Goal: Task Accomplishment & Management: Manage account settings

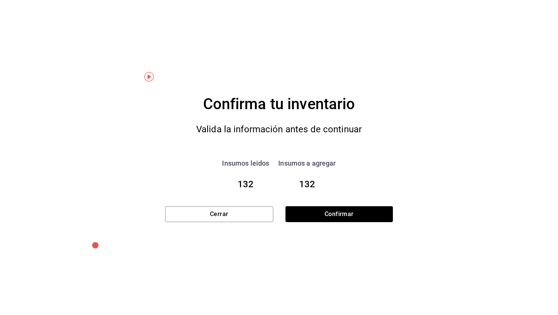
click at [355, 216] on button "Confirmar" at bounding box center [338, 214] width 107 height 16
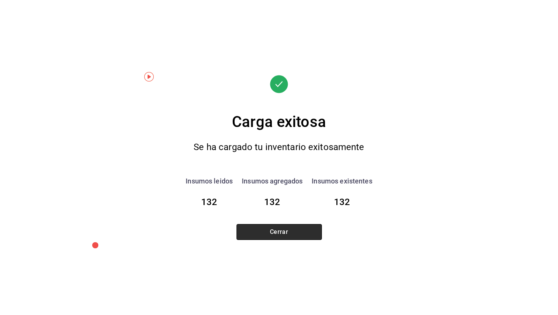
click at [301, 237] on button "Cerrar" at bounding box center [278, 232] width 85 height 16
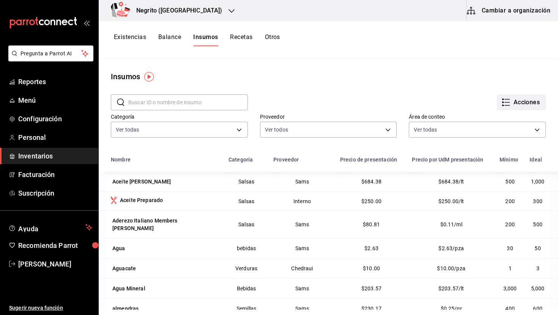
click at [523, 101] on button "Acciones" at bounding box center [521, 102] width 49 height 16
click at [422, 52] on div at bounding box center [279, 157] width 558 height 315
click at [137, 35] on button "Existencias" at bounding box center [130, 39] width 32 height 13
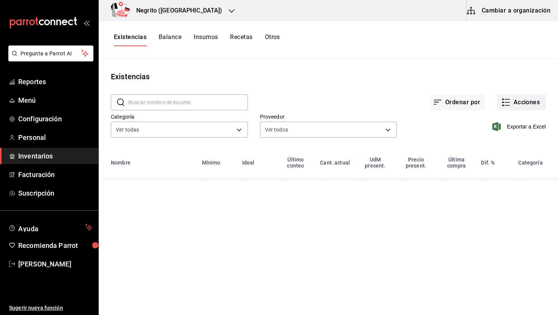
click at [509, 101] on icon "button" at bounding box center [505, 102] width 9 height 9
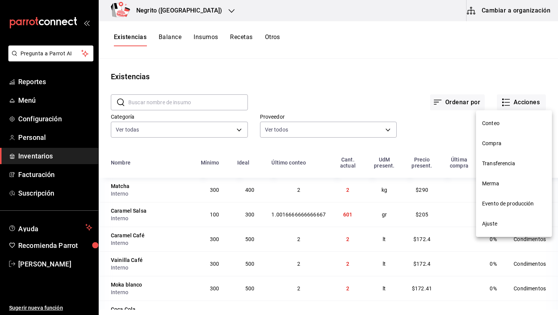
click at [502, 120] on span "Conteo" at bounding box center [514, 123] width 64 height 8
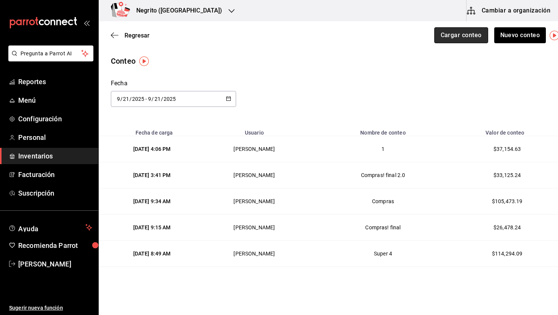
click at [468, 37] on button "Cargar conteo" at bounding box center [461, 35] width 54 height 16
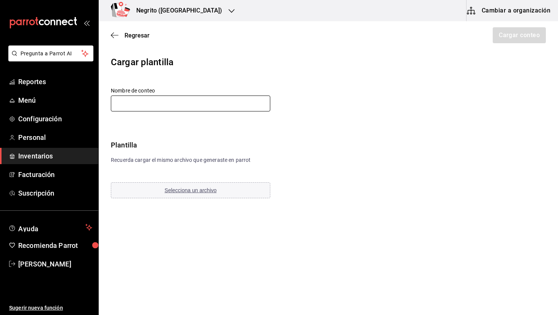
click at [200, 96] on input "text" at bounding box center [190, 104] width 159 height 16
type input "C"
type input "Compras 4"
click at [206, 186] on button "Selecciona un archivo" at bounding box center [190, 190] width 159 height 16
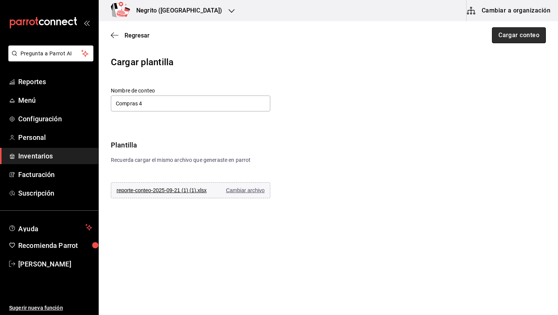
click at [525, 39] on button "Cargar conteo" at bounding box center [519, 35] width 54 height 16
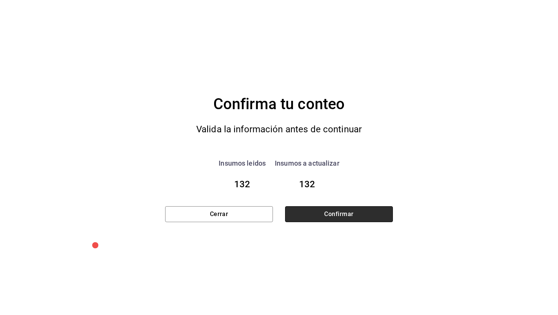
click at [370, 217] on button "Confirmar" at bounding box center [339, 214] width 108 height 16
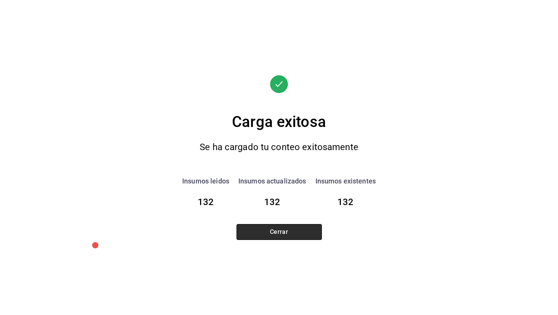
click at [301, 229] on button "Cerrar" at bounding box center [278, 232] width 85 height 16
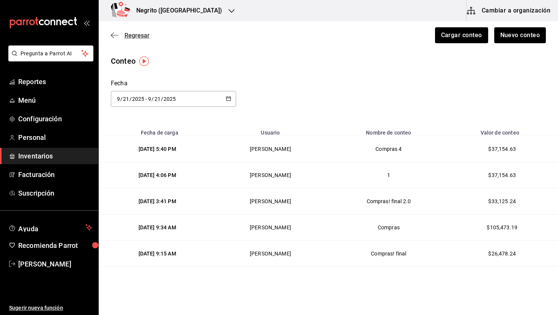
click at [141, 35] on span "Regresar" at bounding box center [136, 35] width 25 height 7
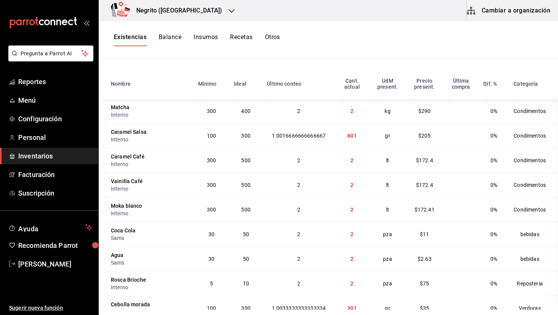
scroll to position [80, 0]
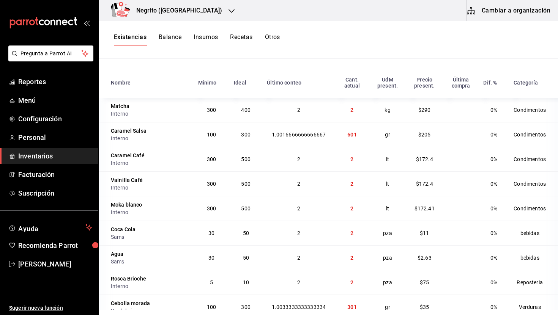
click at [210, 39] on button "Insumos" at bounding box center [205, 39] width 24 height 13
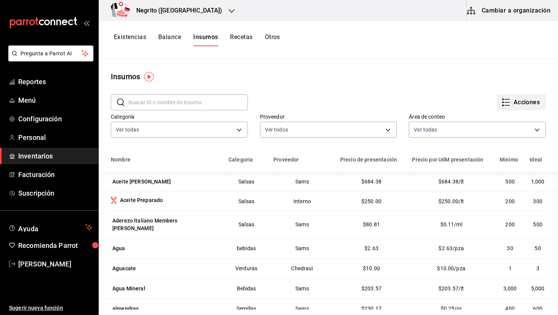
click at [522, 105] on button "Acciones" at bounding box center [521, 102] width 49 height 16
click at [338, 69] on div at bounding box center [279, 157] width 558 height 315
click at [168, 37] on button "Balance" at bounding box center [169, 39] width 23 height 13
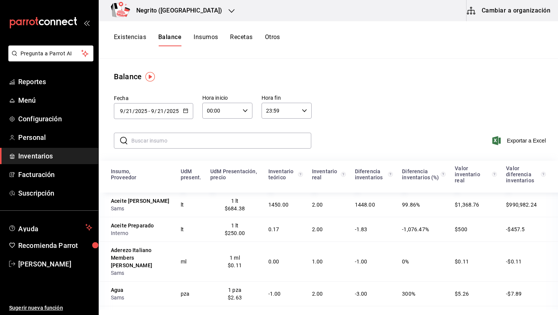
click at [129, 40] on button "Existencias" at bounding box center [130, 39] width 32 height 13
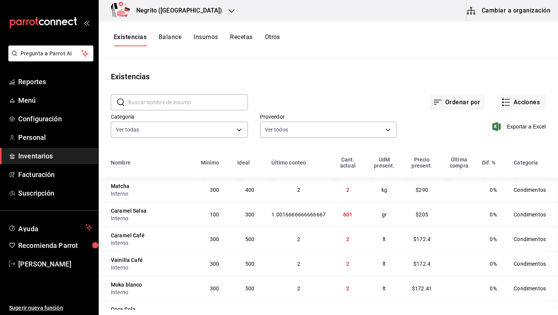
click at [313, 263] on td "2" at bounding box center [298, 264] width 63 height 25
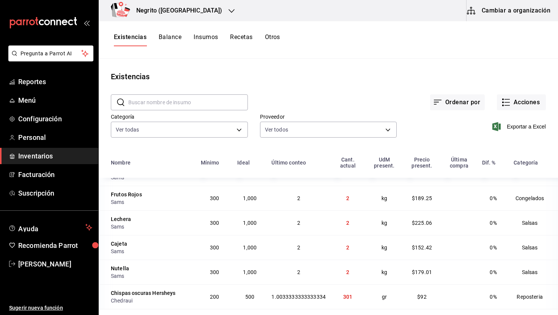
scroll to position [1274, 0]
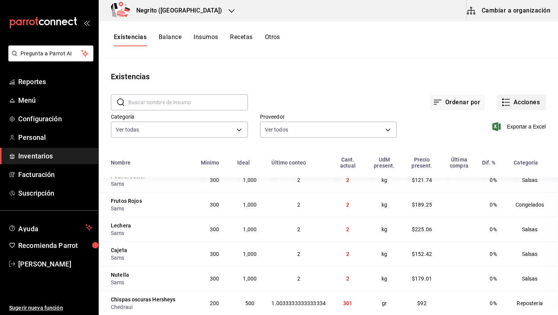
click at [512, 103] on button "Acciones" at bounding box center [521, 102] width 49 height 16
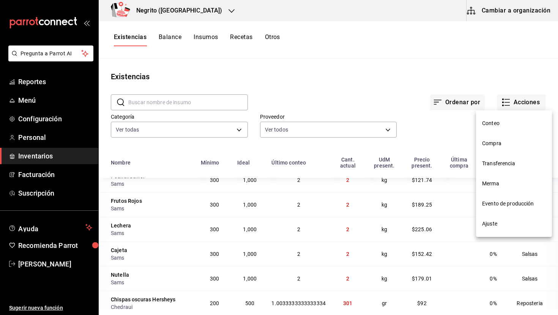
click at [495, 118] on li "Conteo" at bounding box center [514, 123] width 76 height 20
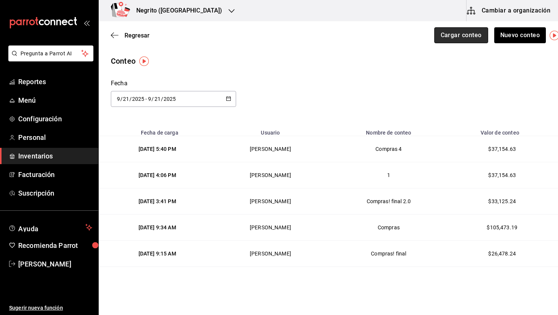
click at [464, 35] on button "Cargar conteo" at bounding box center [461, 35] width 54 height 16
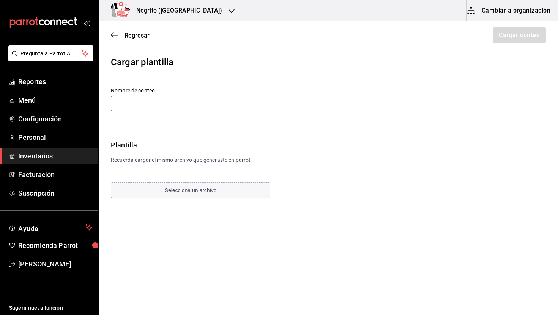
type input "Ruth Aguilar Dominguez"
click at [196, 194] on button "Selecciona un archivo" at bounding box center [190, 190] width 159 height 16
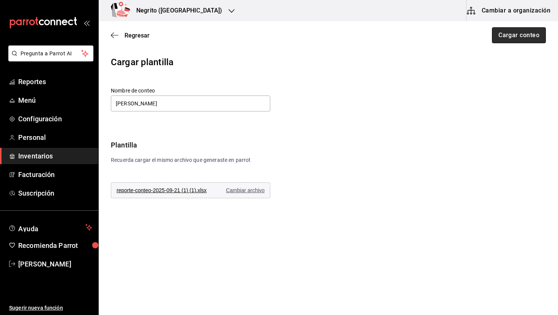
click at [511, 36] on button "Cargar conteo" at bounding box center [519, 35] width 54 height 16
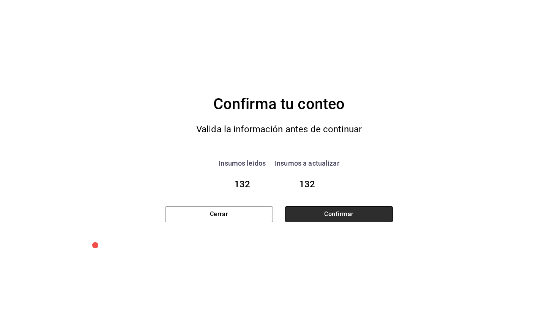
click at [324, 216] on button "Confirmar" at bounding box center [339, 214] width 108 height 16
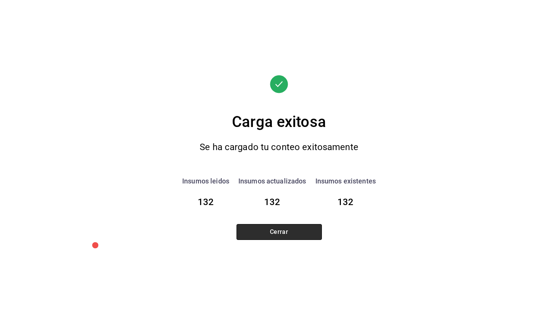
click at [291, 233] on button "Cerrar" at bounding box center [278, 232] width 85 height 16
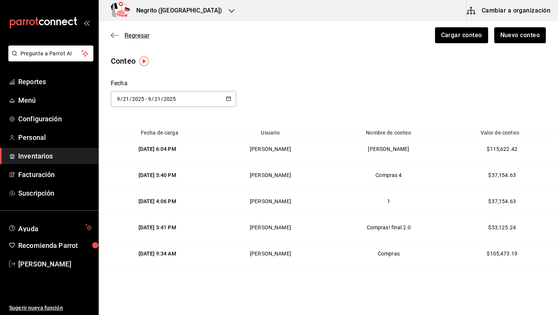
click at [135, 36] on span "Regresar" at bounding box center [136, 35] width 25 height 7
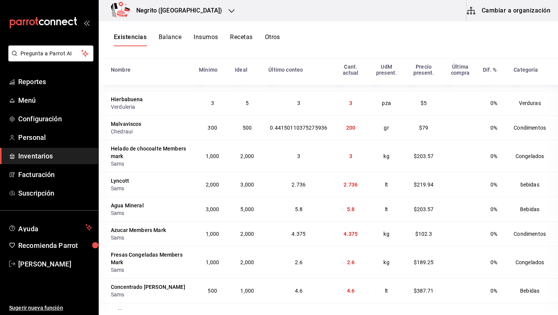
scroll to position [817, 0]
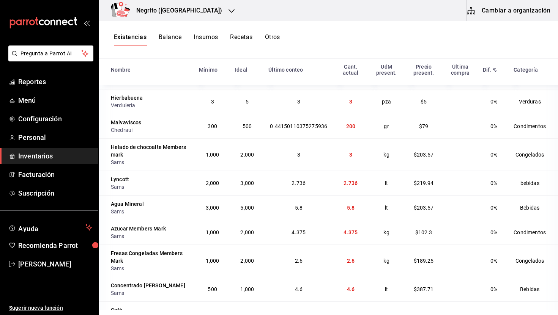
click at [350, 125] on span "200" at bounding box center [350, 126] width 9 height 6
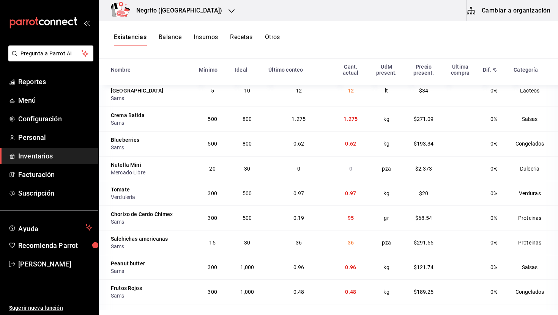
scroll to position [1095, 0]
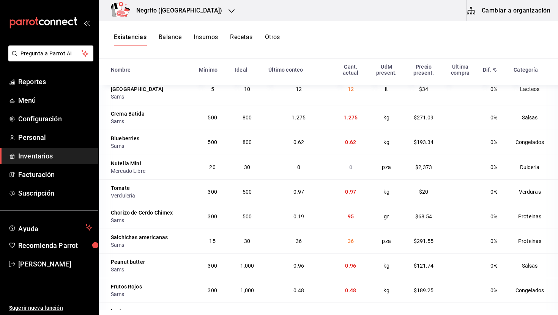
click at [352, 137] on td "0.62" at bounding box center [350, 142] width 35 height 25
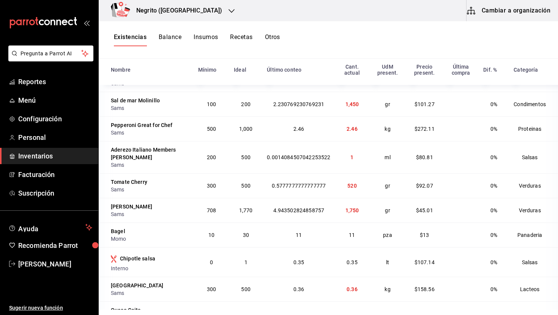
scroll to position [3161, 0]
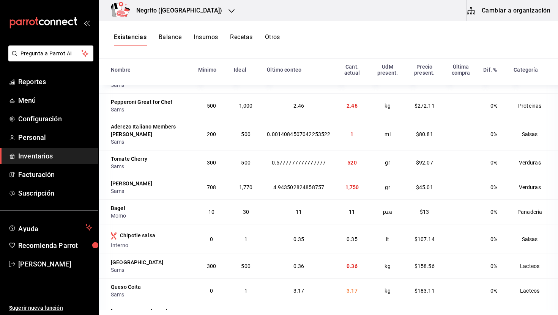
click at [349, 209] on span "11" at bounding box center [352, 212] width 6 height 6
drag, startPoint x: 355, startPoint y: 183, endPoint x: 322, endPoint y: 183, distance: 32.2
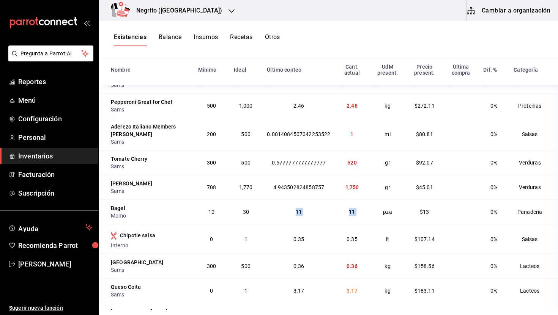
click at [322, 200] on tr "Bagel Momo 10 30 11 11 pza $13 0% Panaderia" at bounding box center [328, 212] width 459 height 25
click at [357, 200] on td "11" at bounding box center [352, 212] width 34 height 25
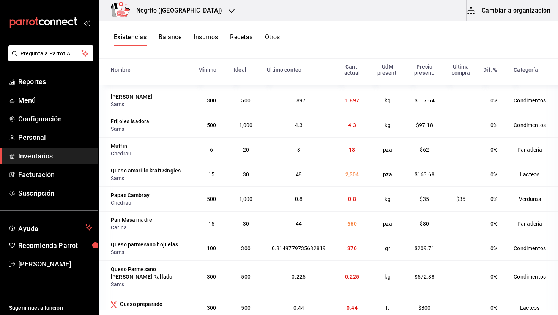
scroll to position [2435, 0]
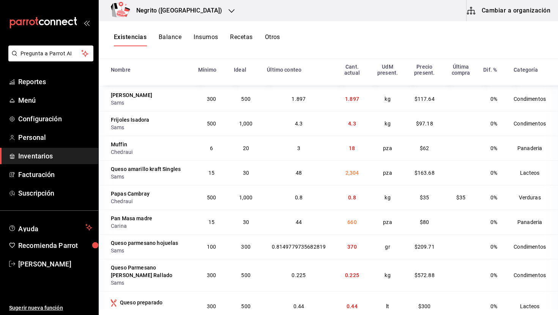
click at [349, 160] on td "2,304" at bounding box center [352, 172] width 34 height 25
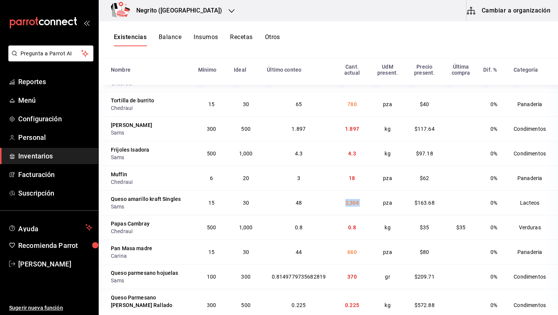
scroll to position [2403, 0]
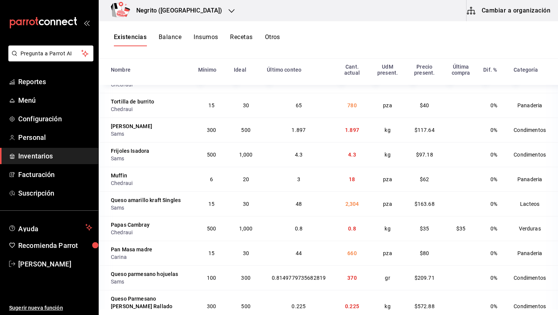
click at [354, 241] on td "660" at bounding box center [352, 253] width 34 height 25
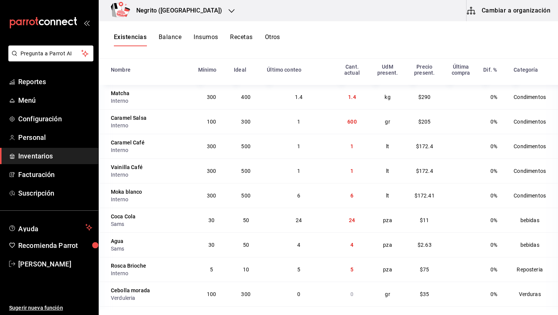
scroll to position [0, 0]
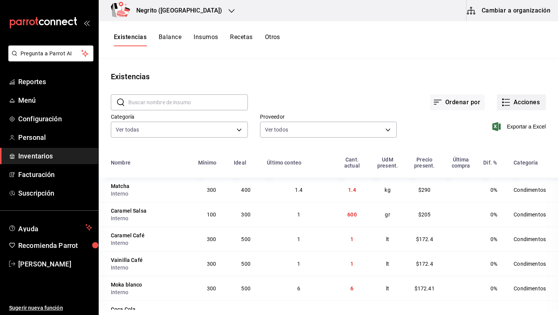
click at [517, 99] on button "Acciones" at bounding box center [521, 102] width 49 height 16
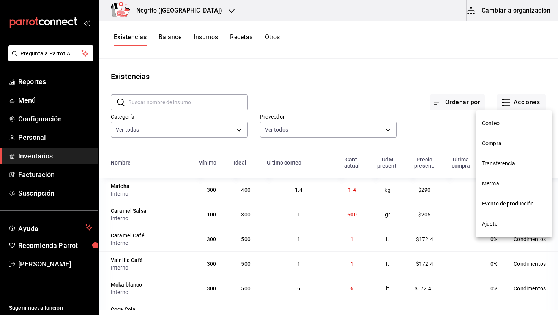
click at [494, 122] on span "Conteo" at bounding box center [514, 123] width 64 height 8
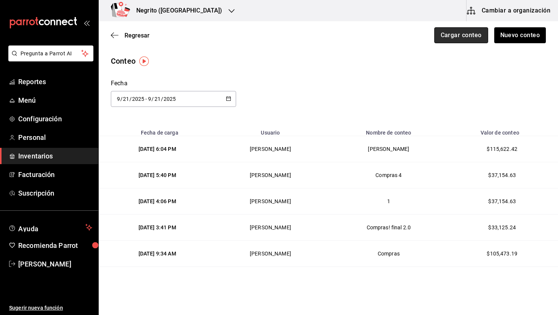
click at [465, 30] on button "Cargar conteo" at bounding box center [461, 35] width 54 height 16
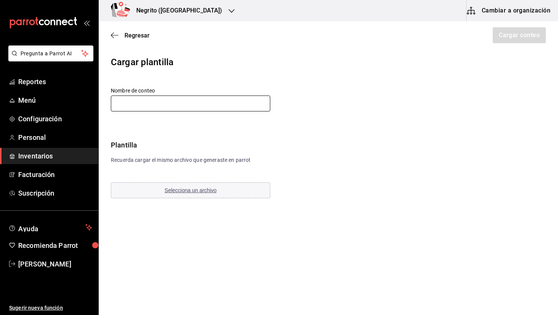
click at [198, 99] on input "text" at bounding box center [190, 104] width 159 height 16
type input "ultimo prueba pzas"
click at [211, 190] on span "Selecciona un archivo" at bounding box center [191, 190] width 52 height 6
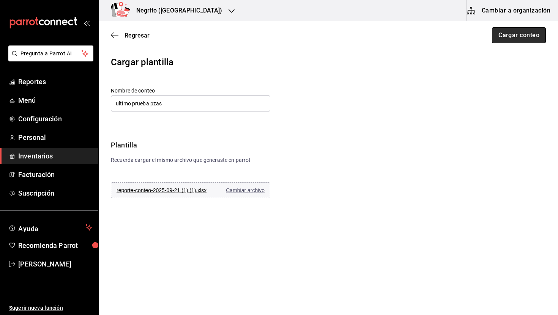
click at [524, 36] on button "Cargar conteo" at bounding box center [519, 35] width 54 height 16
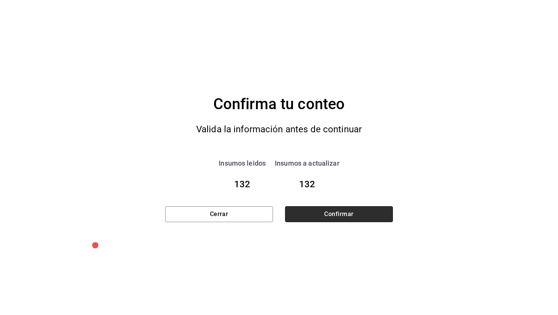
click at [330, 217] on button "Confirmar" at bounding box center [339, 214] width 108 height 16
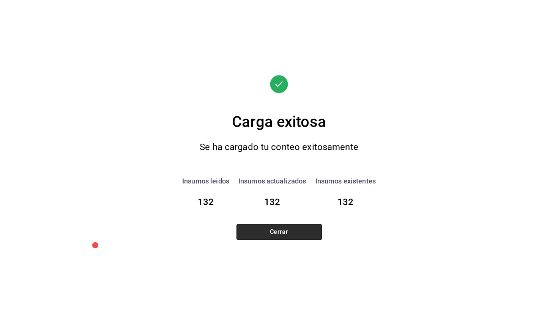
click at [309, 231] on button "Cerrar" at bounding box center [278, 232] width 85 height 16
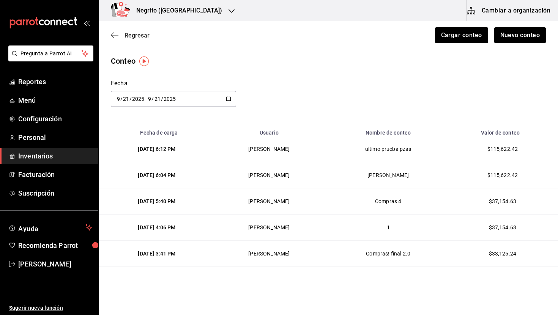
click at [142, 36] on span "Regresar" at bounding box center [136, 35] width 25 height 7
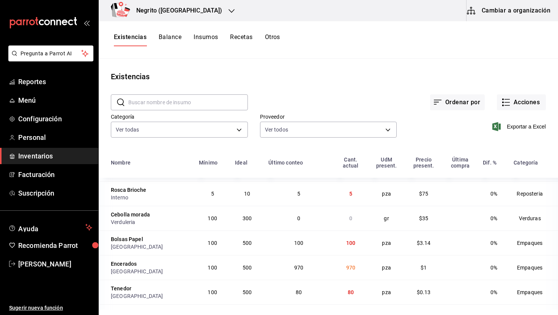
scroll to position [177, 0]
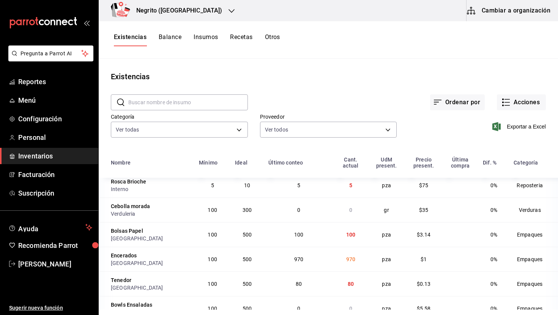
click at [352, 239] on td "100" at bounding box center [350, 234] width 35 height 25
click at [346, 236] on span "100" at bounding box center [350, 235] width 9 height 6
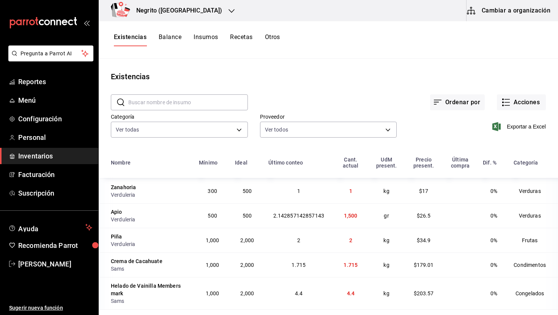
scroll to position [691, 0]
drag, startPoint x: 354, startPoint y: 213, endPoint x: 325, endPoint y: 215, distance: 28.1
click at [325, 215] on tr "Apio Verduleria 500 500 2.142857142857143 1,500 gr $26.5 0% Verduras" at bounding box center [328, 214] width 459 height 25
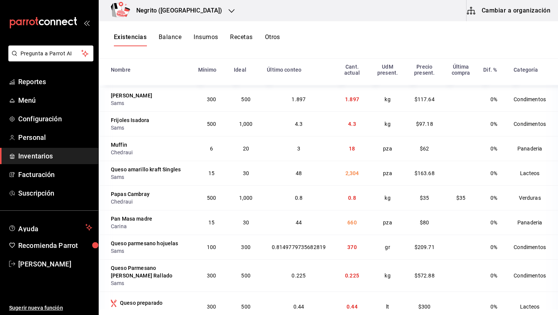
scroll to position [2435, 0]
drag, startPoint x: 356, startPoint y: 118, endPoint x: 316, endPoint y: 117, distance: 40.2
click at [316, 135] on tr "Muffin Chedraui 6 20 3 18 pza $62 0% Panaderia" at bounding box center [328, 147] width 459 height 25
click at [347, 170] on span "2,304" at bounding box center [352, 173] width 14 height 6
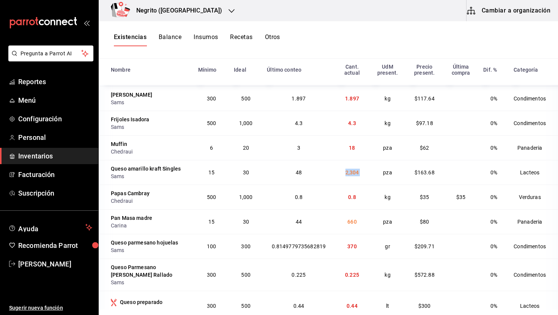
click at [347, 170] on span "2,304" at bounding box center [352, 173] width 14 height 6
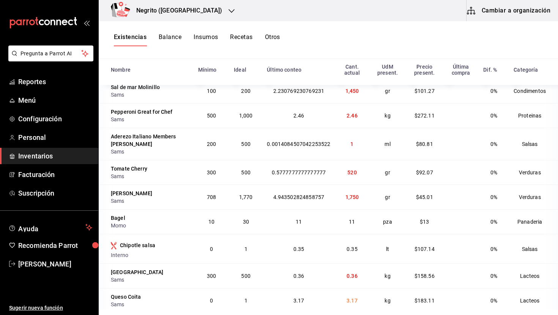
scroll to position [3161, 0]
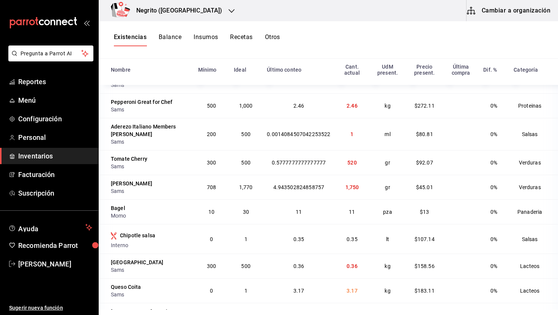
click at [349, 263] on span "0.36" at bounding box center [351, 266] width 11 height 6
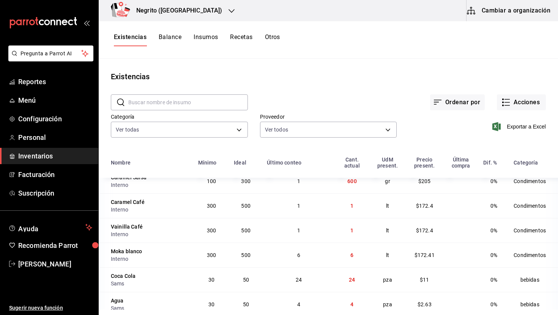
scroll to position [0, 0]
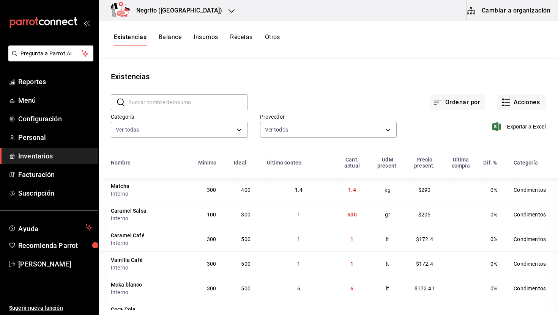
click at [205, 42] on button "Insumos" at bounding box center [205, 39] width 24 height 13
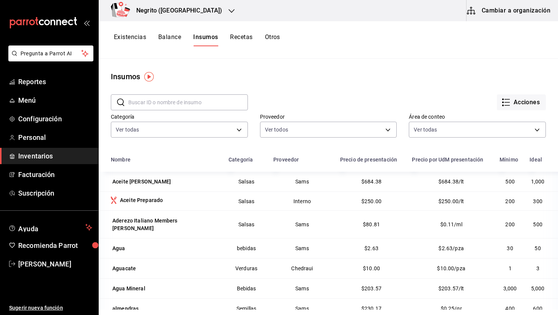
click at [276, 40] on button "Otros" at bounding box center [272, 39] width 15 height 13
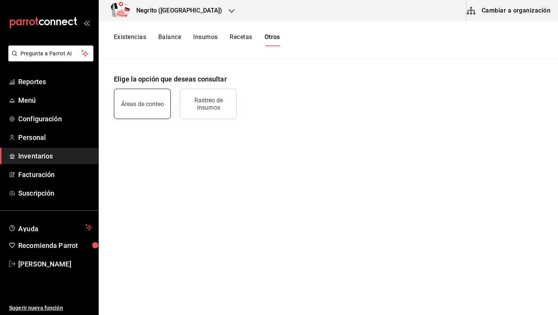
click at [157, 106] on div "Áreas de conteo" at bounding box center [142, 104] width 43 height 7
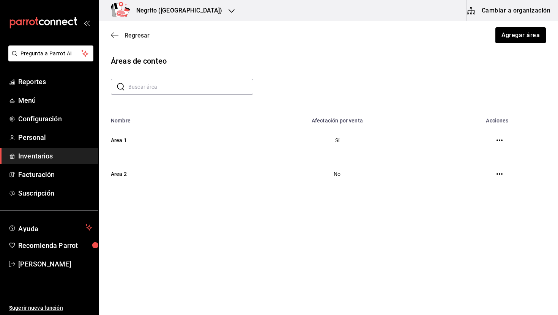
click at [124, 35] on span "Regresar" at bounding box center [136, 35] width 25 height 7
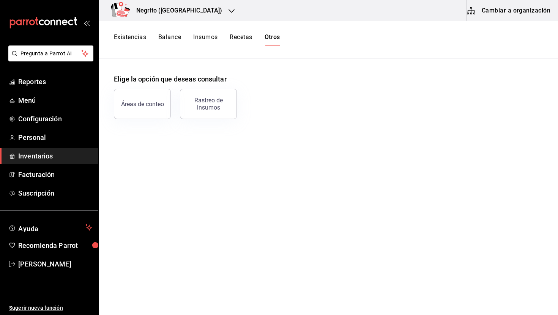
click at [134, 38] on button "Existencias" at bounding box center [130, 39] width 32 height 13
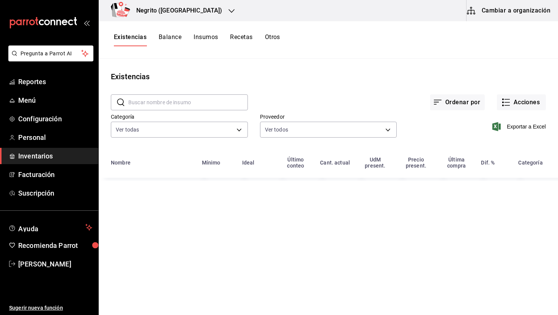
click at [163, 37] on button "Balance" at bounding box center [170, 39] width 23 height 13
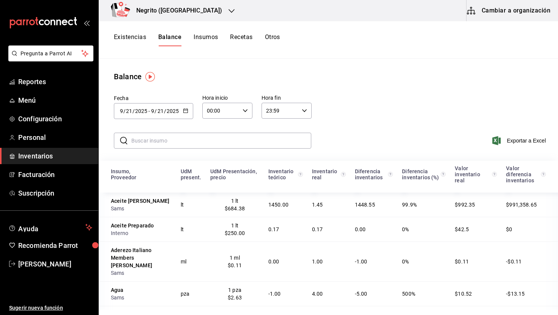
click at [200, 37] on button "Insumos" at bounding box center [205, 39] width 24 height 13
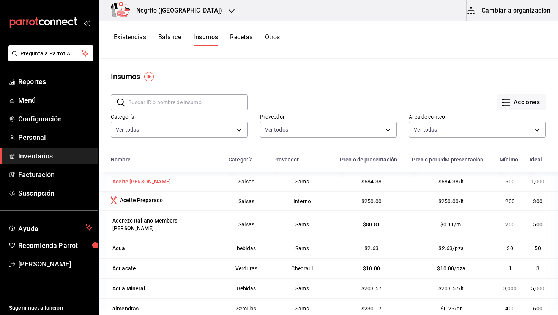
click at [144, 184] on div "Aceite de olivo" at bounding box center [141, 182] width 58 height 8
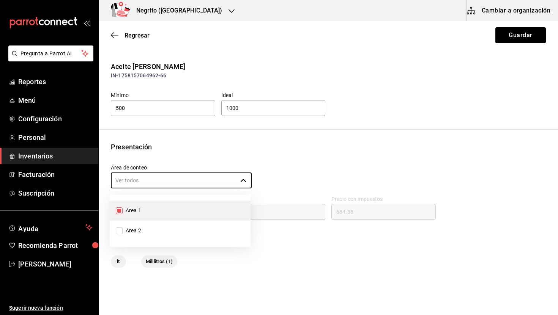
click at [266, 159] on div "Área de conteo ​" at bounding box center [325, 173] width 441 height 31
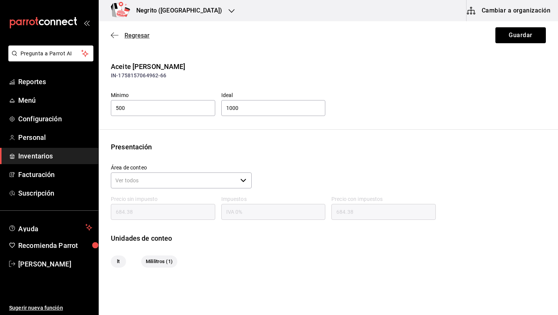
click at [141, 35] on span "Regresar" at bounding box center [136, 35] width 25 height 7
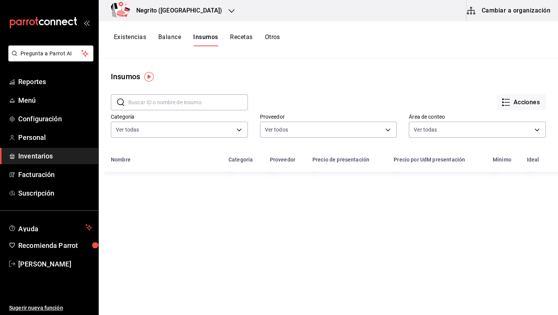
click at [263, 36] on div "Existencias Balance Insumos Recetas Otros" at bounding box center [197, 39] width 166 height 13
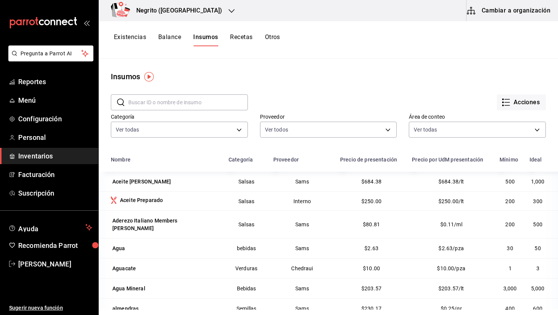
click at [280, 36] on button "Otros" at bounding box center [272, 39] width 15 height 13
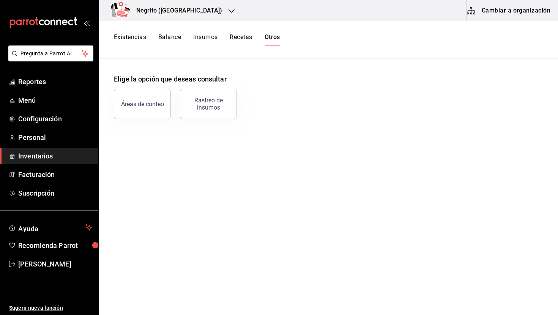
click at [133, 36] on button "Existencias" at bounding box center [130, 39] width 32 height 13
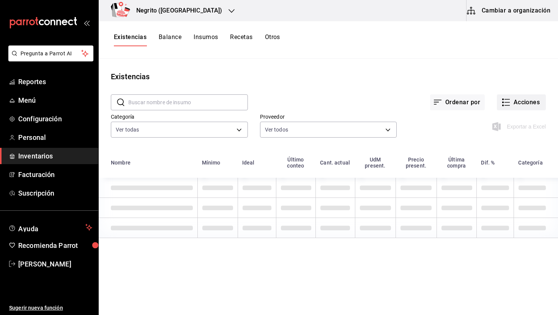
click at [516, 103] on button "Acciones" at bounding box center [521, 102] width 49 height 16
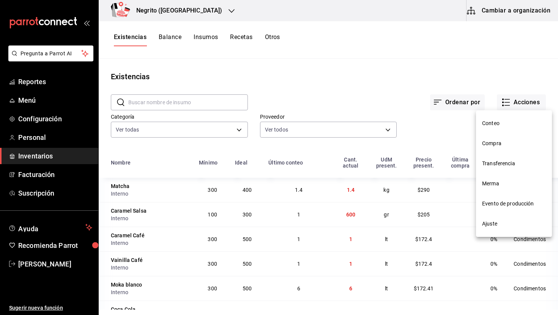
click at [505, 219] on li "Ajuste" at bounding box center [514, 224] width 76 height 20
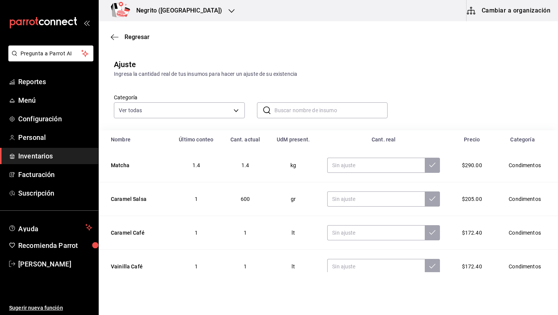
click at [297, 112] on input "text" at bounding box center [330, 110] width 113 height 15
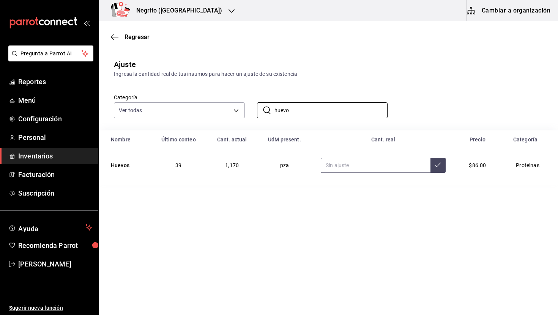
type input "huevo"
click at [380, 168] on input "text" at bounding box center [376, 165] width 110 height 15
type input "48.00"
click at [435, 165] on icon at bounding box center [437, 165] width 6 height 6
click at [277, 113] on input "huevo" at bounding box center [330, 110] width 113 height 15
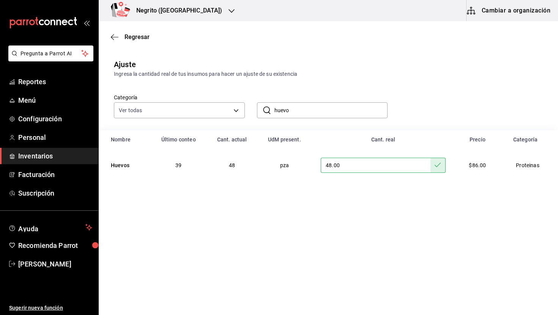
click at [277, 113] on input "huevo" at bounding box center [330, 110] width 113 height 15
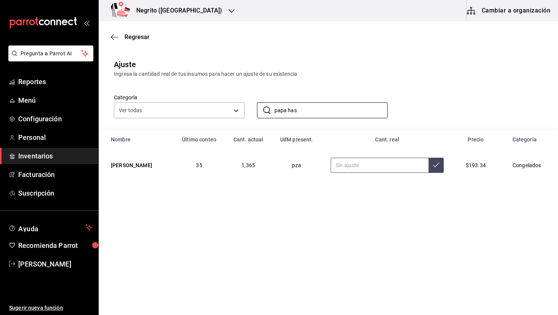
type input "papa has"
click at [359, 166] on input "text" at bounding box center [379, 165] width 98 height 15
type input "30.00"
click at [433, 162] on icon at bounding box center [436, 165] width 6 height 6
click at [313, 105] on input "papa has" at bounding box center [330, 110] width 113 height 15
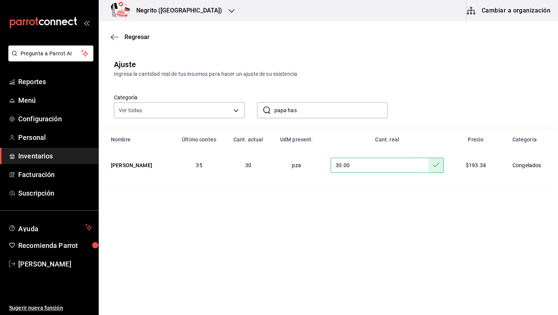
click at [313, 105] on input "papa has" at bounding box center [330, 110] width 113 height 15
type input "masa madre"
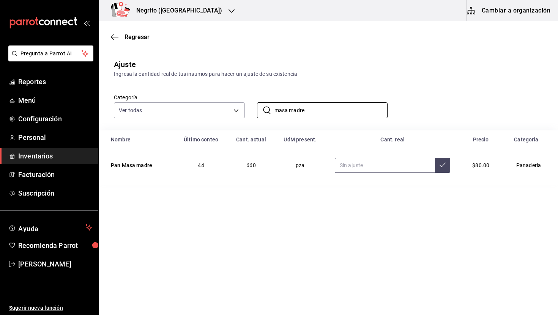
click at [365, 171] on input "text" at bounding box center [385, 165] width 100 height 15
type input "35.00"
click at [437, 168] on button at bounding box center [442, 165] width 15 height 15
click at [321, 108] on input "masa madre" at bounding box center [330, 110] width 113 height 15
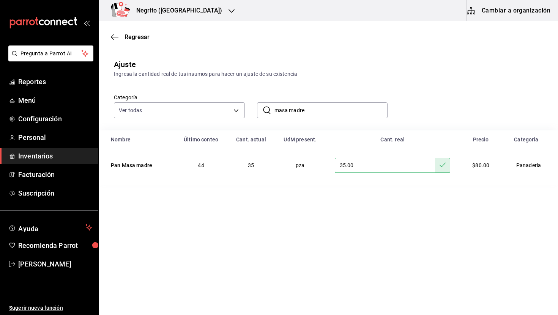
click at [321, 108] on input "masa madre" at bounding box center [330, 110] width 113 height 15
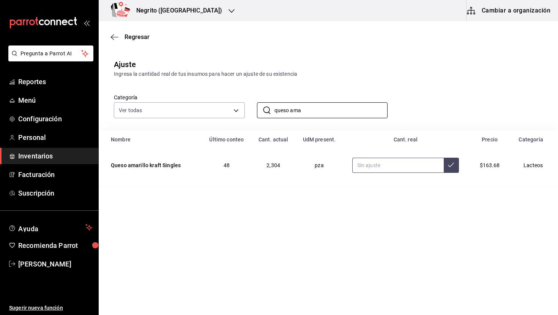
type input "queso ama"
click at [385, 167] on input "text" at bounding box center [397, 165] width 91 height 15
type input "47.00"
click at [447, 168] on button at bounding box center [450, 165] width 15 height 15
click at [294, 113] on input "queso ama" at bounding box center [330, 110] width 113 height 15
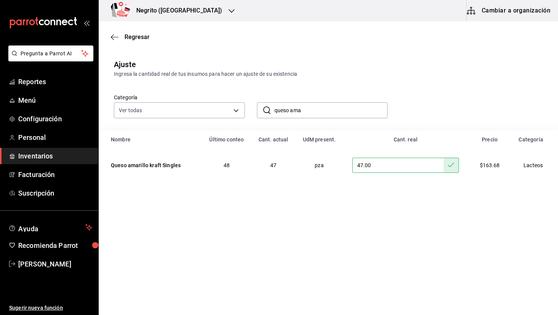
click at [294, 113] on input "queso ama" at bounding box center [330, 110] width 113 height 15
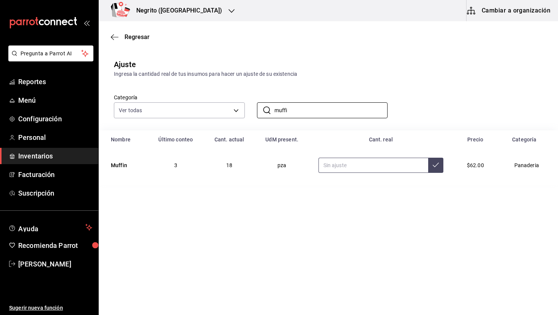
type input "muffi"
click at [354, 164] on input "text" at bounding box center [373, 165] width 110 height 15
type input "1.00"
click at [353, 185] on main "Regresar Ajuste Ingresa la cantidad real de tus insumos para hacer un ajuste de…" at bounding box center [328, 146] width 459 height 251
click at [432, 168] on icon at bounding box center [435, 165] width 6 height 6
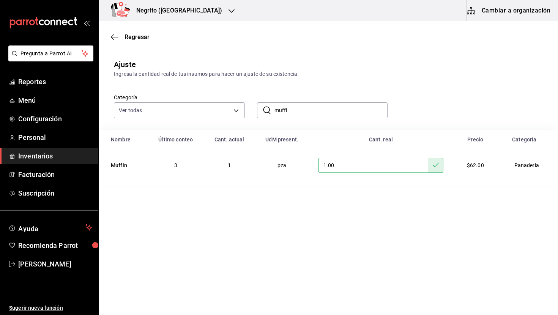
click at [301, 107] on input "muffi" at bounding box center [330, 110] width 113 height 15
type input "h"
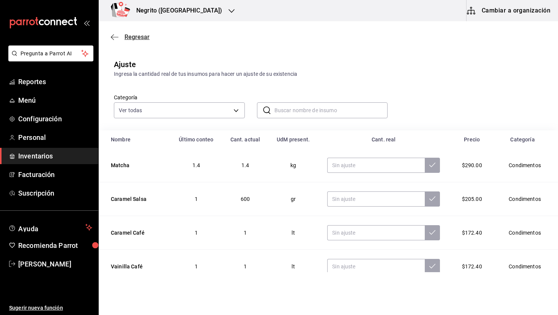
click at [132, 37] on span "Regresar" at bounding box center [136, 36] width 25 height 7
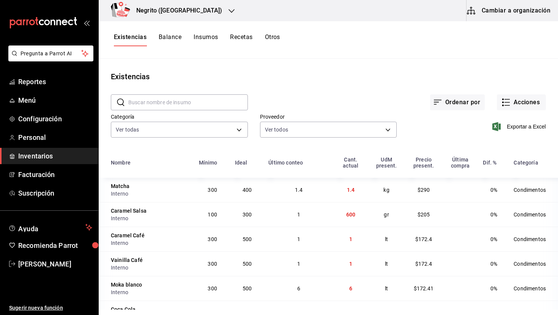
click at [134, 36] on button "Existencias" at bounding box center [130, 39] width 33 height 13
click at [462, 99] on button "Ordenar por" at bounding box center [457, 102] width 55 height 16
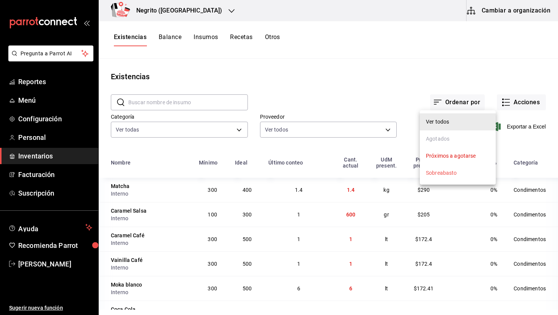
click at [453, 158] on div "Próximos a agotarse" at bounding box center [451, 156] width 50 height 8
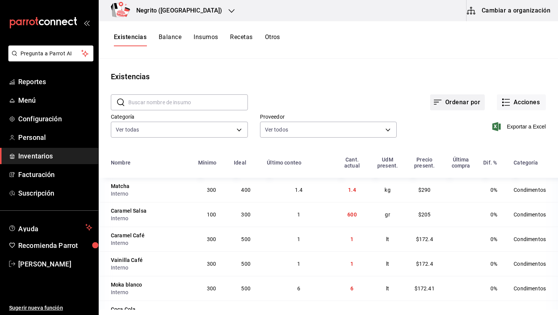
click at [482, 107] on button "Ordenar por" at bounding box center [457, 102] width 55 height 16
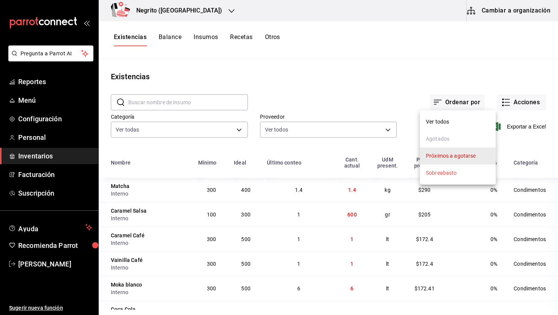
click at [514, 101] on div at bounding box center [279, 157] width 558 height 315
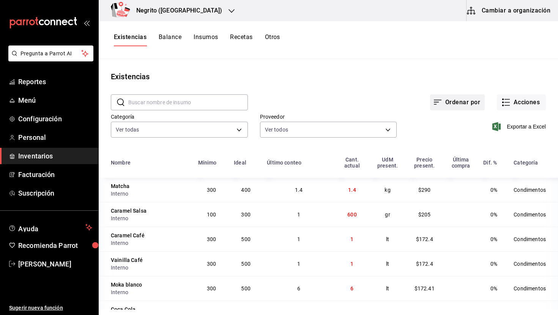
click at [461, 104] on button "Ordenar por" at bounding box center [457, 102] width 55 height 16
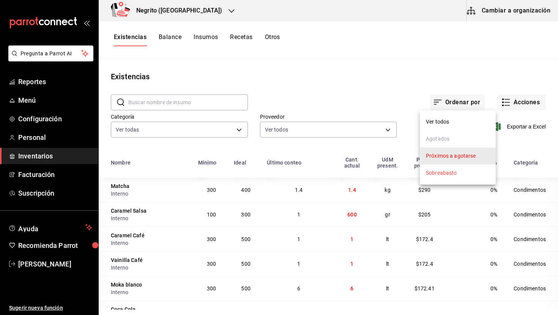
click at [508, 98] on div at bounding box center [279, 157] width 558 height 315
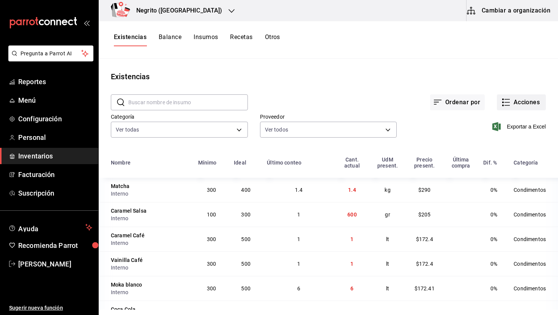
click at [512, 104] on button "Acciones" at bounding box center [521, 102] width 49 height 16
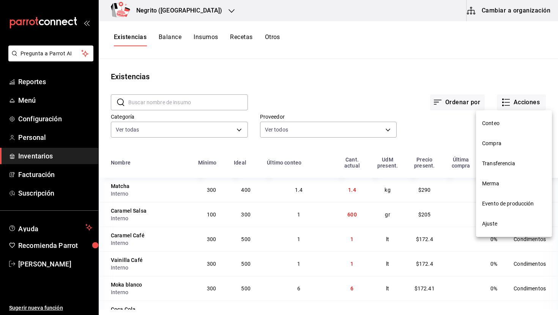
click at [489, 220] on span "Ajuste" at bounding box center [514, 224] width 64 height 8
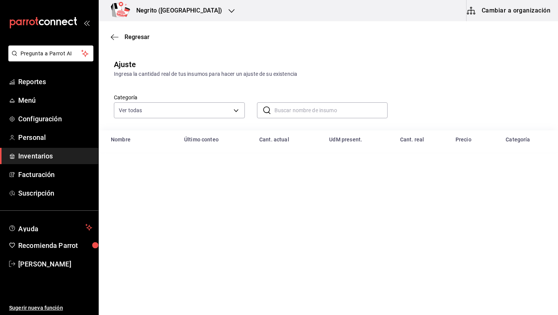
click at [282, 104] on input "text" at bounding box center [330, 110] width 113 height 15
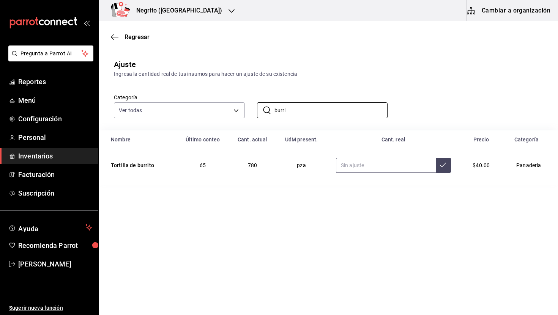
type input "burri"
click at [369, 170] on input "text" at bounding box center [386, 165] width 100 height 15
type input "65.00"
click at [437, 172] on button at bounding box center [442, 165] width 15 height 15
click at [129, 37] on span "Regresar" at bounding box center [136, 36] width 25 height 7
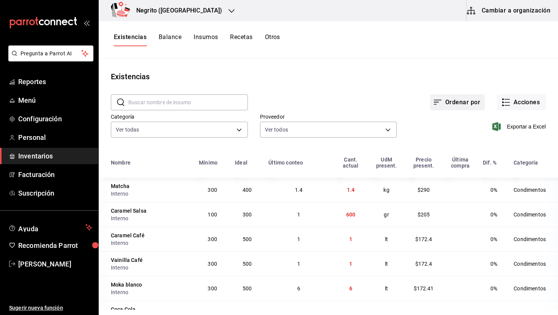
click at [459, 99] on button "Ordenar por" at bounding box center [457, 102] width 55 height 16
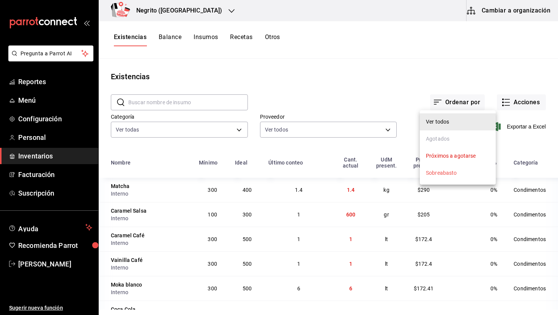
click at [450, 173] on div "Sobreabasto" at bounding box center [441, 173] width 31 height 8
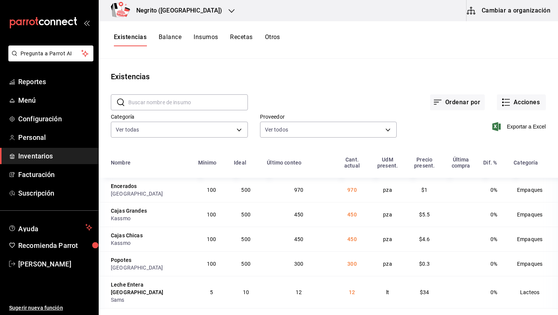
click at [165, 34] on button "Balance" at bounding box center [170, 39] width 23 height 13
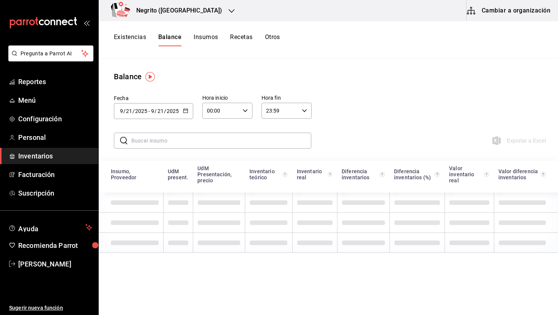
click at [209, 39] on button "Insumos" at bounding box center [205, 39] width 24 height 13
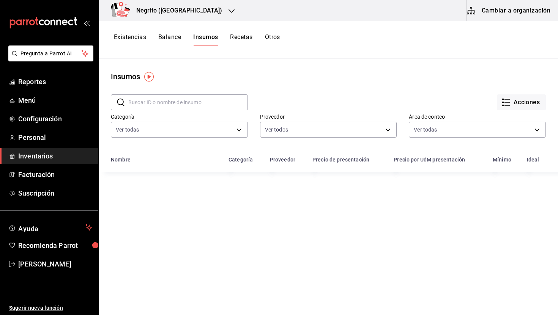
click at [167, 35] on button "Balance" at bounding box center [169, 39] width 23 height 13
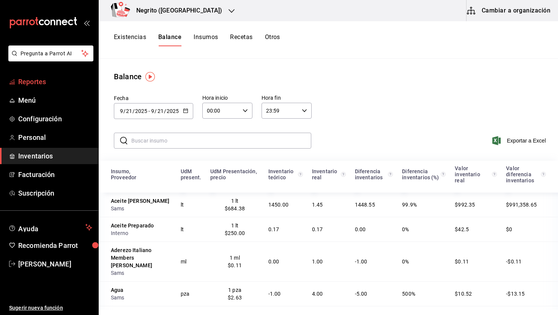
click at [38, 80] on span "Reportes" at bounding box center [55, 82] width 74 height 10
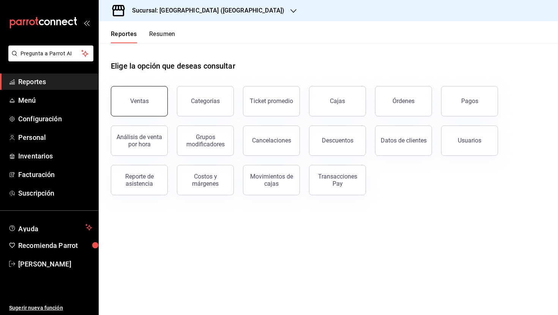
click at [140, 106] on button "Ventas" at bounding box center [139, 101] width 57 height 30
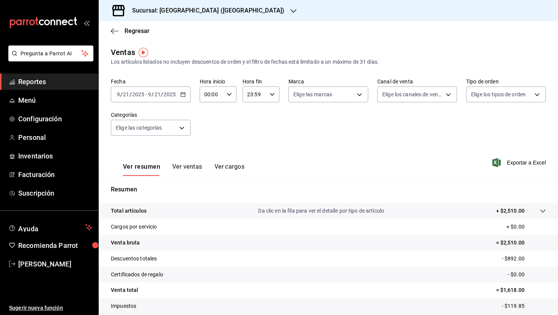
click at [190, 166] on button "Ver ventas" at bounding box center [187, 169] width 30 height 13
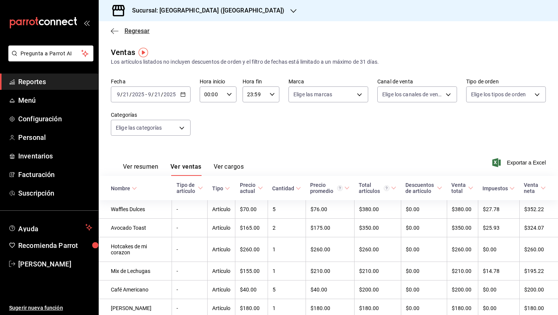
click at [129, 30] on span "Regresar" at bounding box center [136, 30] width 25 height 7
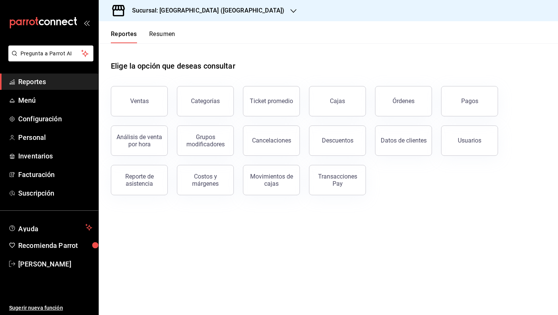
click at [129, 30] on button "Reportes" at bounding box center [124, 36] width 26 height 13
click at [405, 102] on div "Órdenes" at bounding box center [403, 100] width 22 height 7
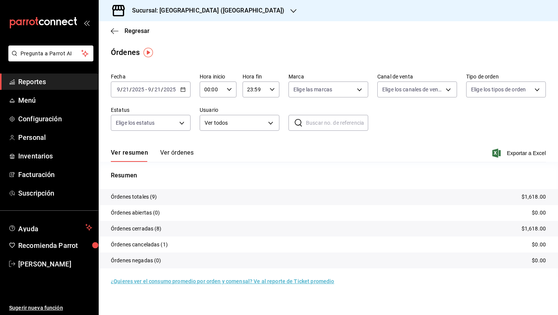
click at [172, 153] on button "Ver órdenes" at bounding box center [176, 155] width 33 height 13
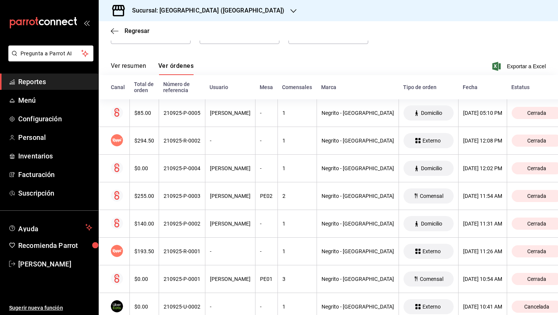
scroll to position [91, 0]
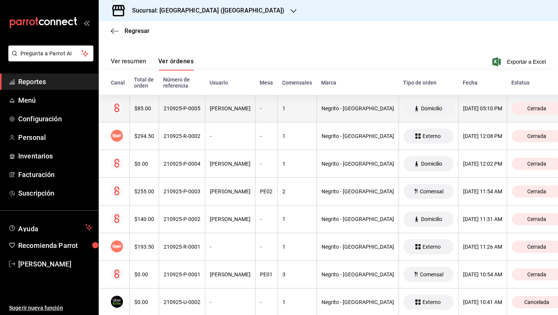
click at [458, 113] on th "[DATE] 05:10 PM" at bounding box center [482, 109] width 49 height 28
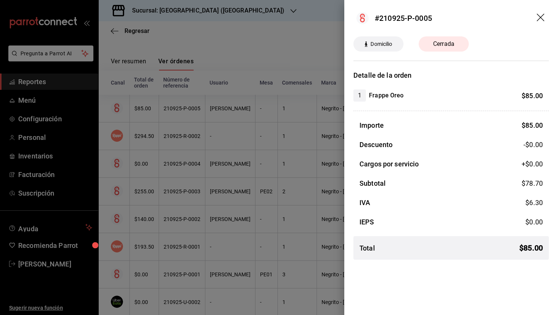
click at [537, 12] on header "#210925-P-0005" at bounding box center [451, 18] width 214 height 36
click at [543, 17] on icon "drag" at bounding box center [540, 18] width 9 height 9
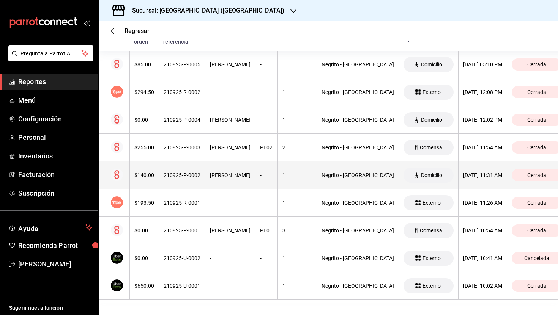
scroll to position [0, 0]
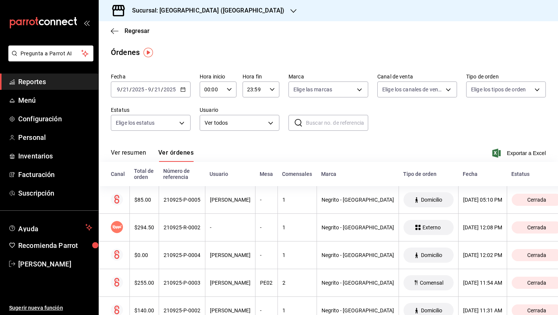
click at [30, 85] on span "Reportes" at bounding box center [55, 82] width 74 height 10
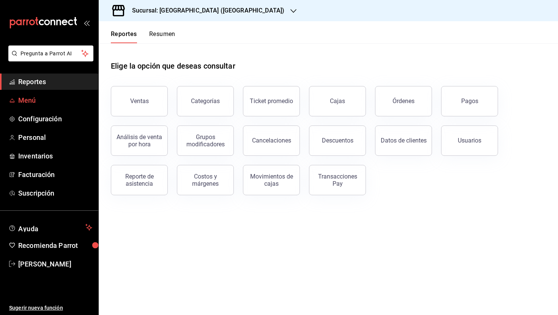
click at [38, 97] on span "Menú" at bounding box center [55, 100] width 74 height 10
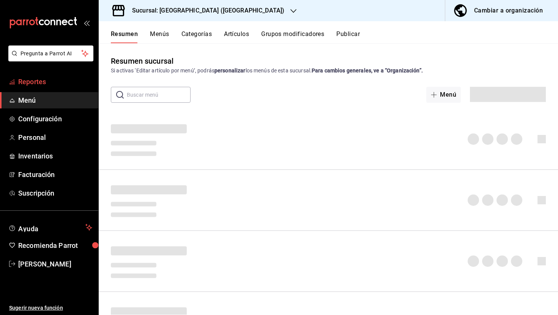
click at [51, 83] on span "Reportes" at bounding box center [55, 82] width 74 height 10
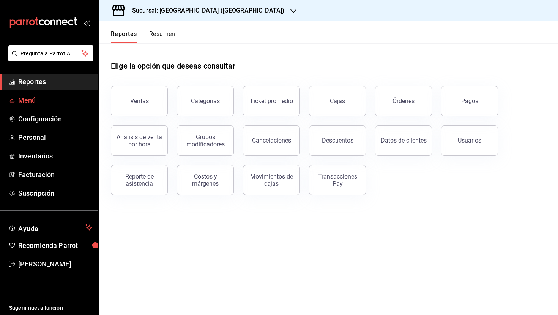
click at [50, 98] on span "Menú" at bounding box center [55, 100] width 74 height 10
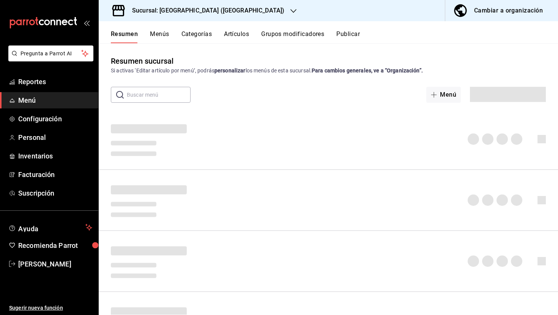
click at [239, 38] on button "Artículos" at bounding box center [236, 36] width 25 height 13
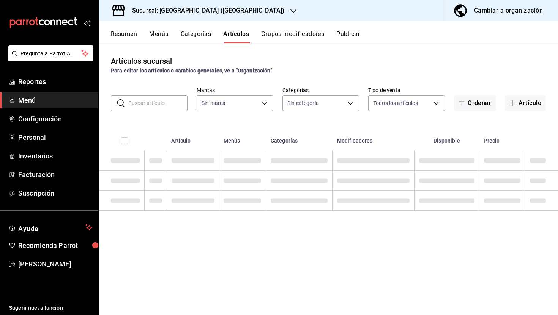
click at [281, 36] on button "Grupos modificadores" at bounding box center [292, 36] width 63 height 13
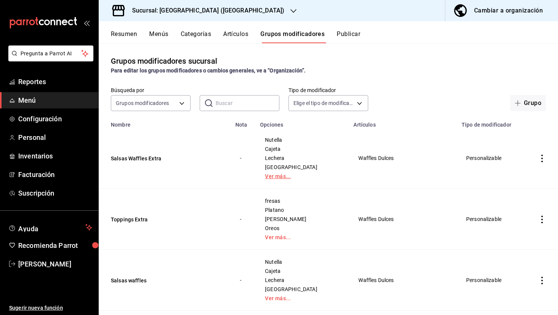
click at [276, 176] on link "Ver más..." at bounding box center [302, 176] width 74 height 5
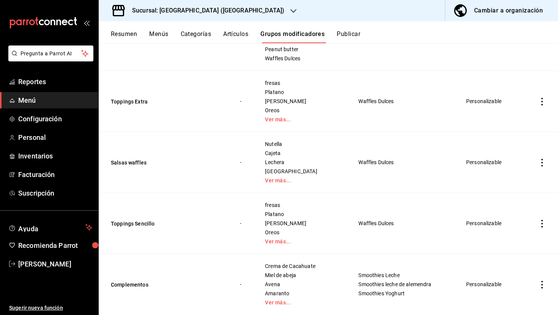
scroll to position [172, 0]
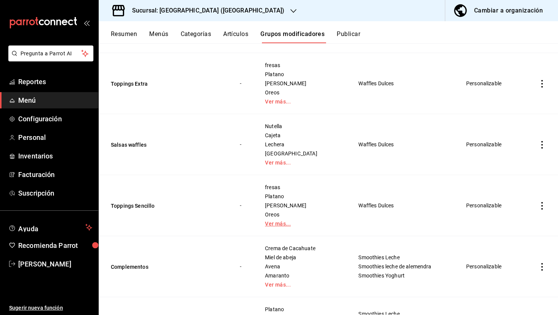
click at [270, 223] on link "Ver más..." at bounding box center [302, 223] width 74 height 5
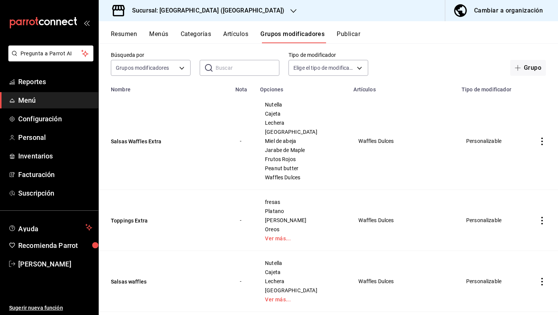
scroll to position [0, 0]
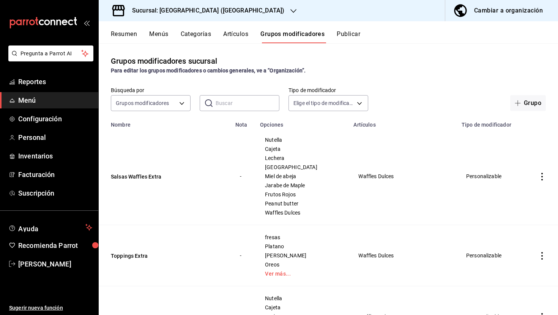
click at [49, 102] on span "Menú" at bounding box center [55, 100] width 74 height 10
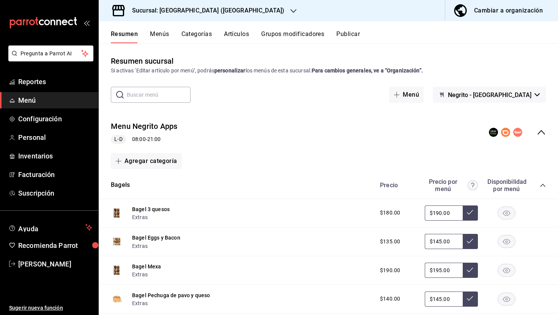
click at [28, 98] on span "Menú" at bounding box center [55, 100] width 74 height 10
click at [542, 129] on icon "collapse-menu-row" at bounding box center [540, 132] width 9 height 9
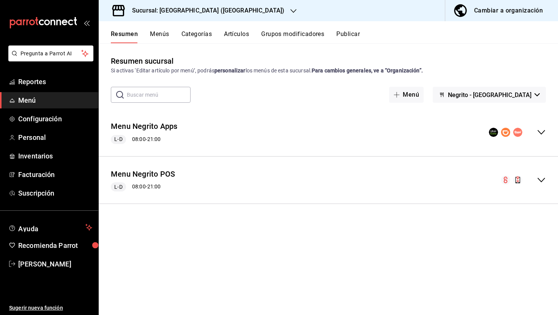
click at [300, 31] on button "Grupos modificadores" at bounding box center [292, 36] width 63 height 13
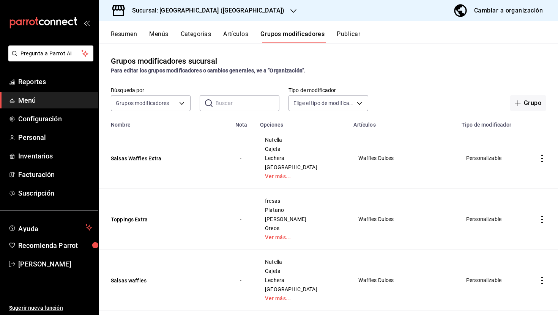
click at [489, 10] on div "Cambiar a organización" at bounding box center [508, 10] width 69 height 11
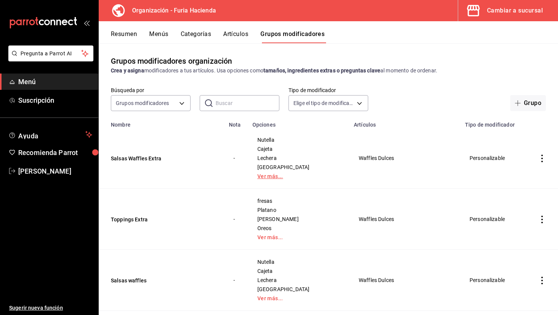
click at [269, 176] on link "Ver más..." at bounding box center [298, 176] width 82 height 5
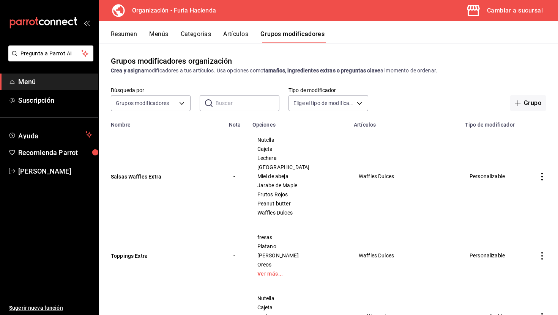
click at [540, 176] on icon "actions" at bounding box center [542, 177] width 8 height 8
click at [508, 194] on div at bounding box center [502, 194] width 14 height 9
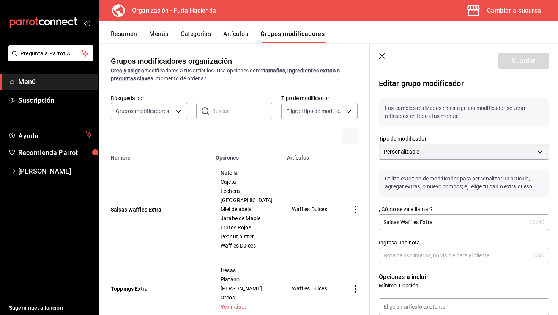
click at [382, 53] on icon "button" at bounding box center [383, 57] width 8 height 8
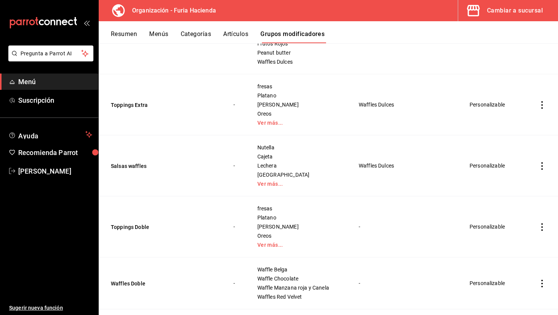
scroll to position [151, 0]
click at [542, 163] on icon "actions" at bounding box center [542, 166] width 8 height 8
click at [511, 184] on span "Editar" at bounding box center [519, 183] width 20 height 8
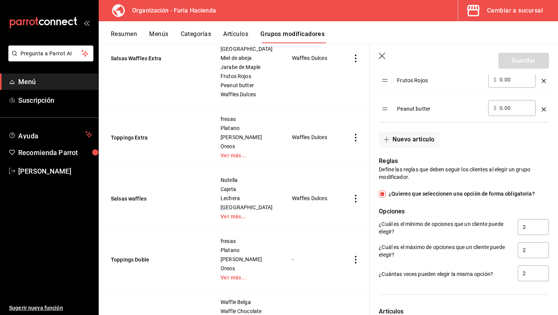
scroll to position [494, 0]
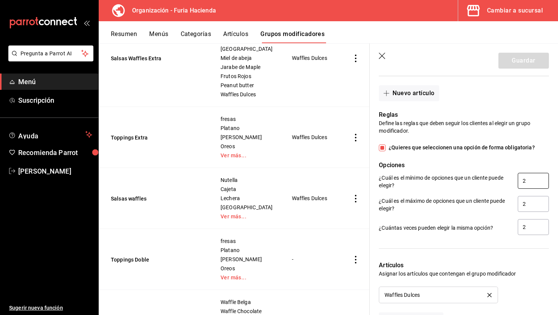
click at [527, 180] on input "2" at bounding box center [532, 181] width 31 height 16
type input "1"
click at [528, 203] on input "2" at bounding box center [532, 204] width 31 height 16
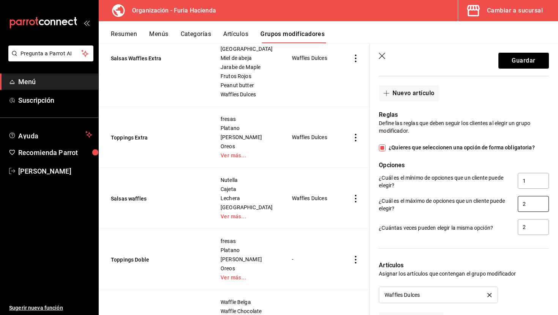
click at [528, 203] on input "2" at bounding box center [532, 204] width 31 height 16
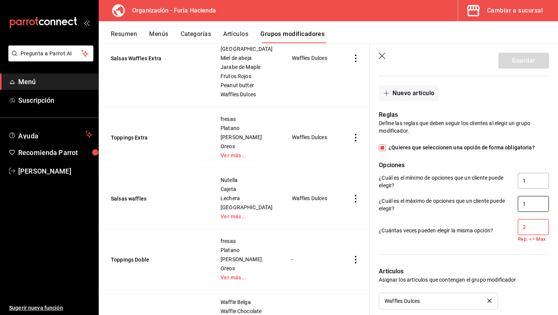
type input "1"
click at [526, 231] on input "2" at bounding box center [532, 227] width 31 height 16
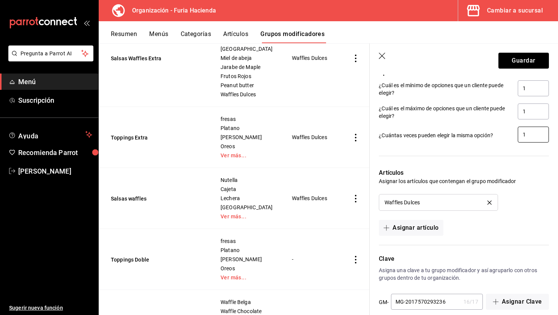
scroll to position [597, 0]
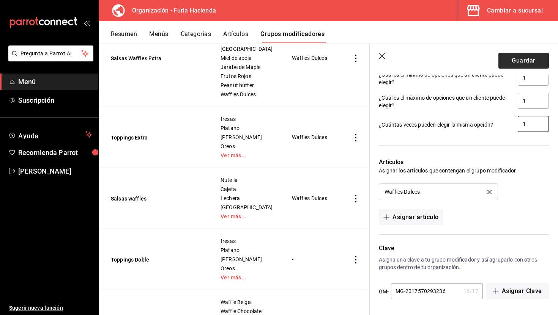
type input "1"
click at [519, 62] on button "Guardar" at bounding box center [523, 61] width 50 height 16
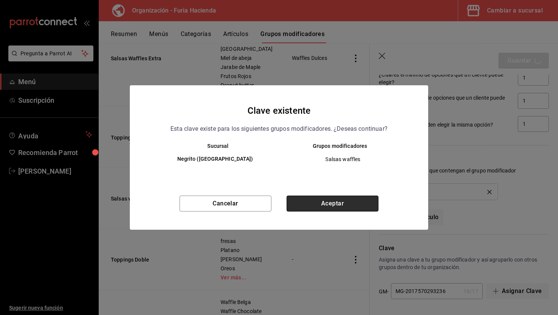
click at [354, 204] on button "Aceptar" at bounding box center [332, 204] width 92 height 16
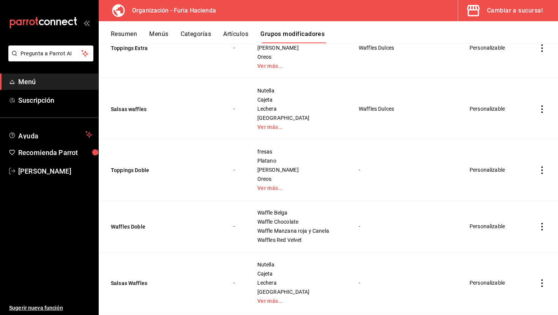
scroll to position [173, 0]
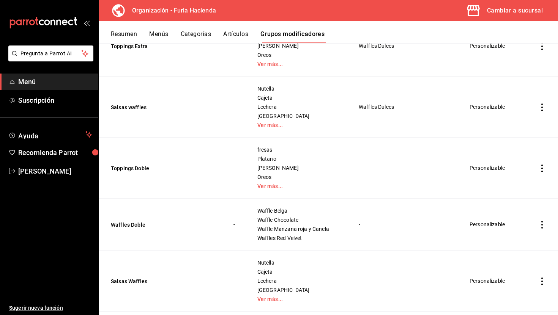
click at [544, 108] on icon "actions" at bounding box center [542, 108] width 8 height 8
click at [516, 124] on span "Editar" at bounding box center [519, 125] width 20 height 8
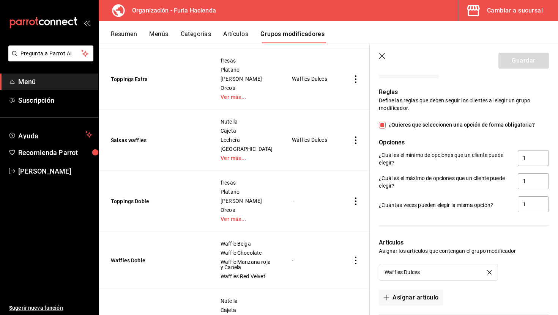
scroll to position [518, 0]
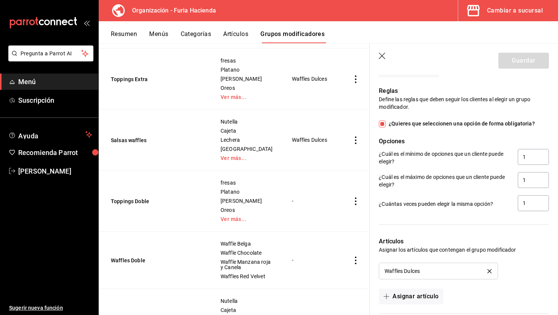
click at [380, 55] on icon "button" at bounding box center [383, 57] width 8 height 8
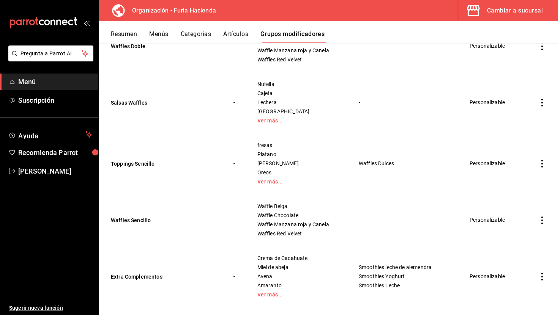
scroll to position [352, 0]
click at [541, 161] on icon "actions" at bounding box center [542, 164] width 8 height 8
click at [517, 179] on span "Editar" at bounding box center [519, 181] width 20 height 8
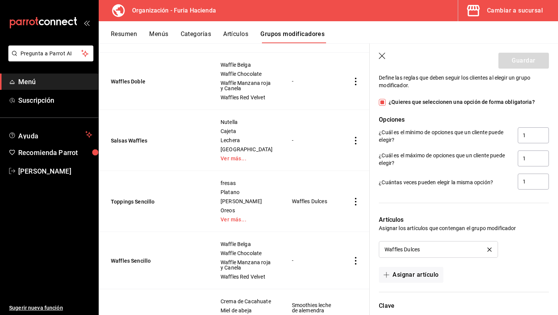
scroll to position [570, 0]
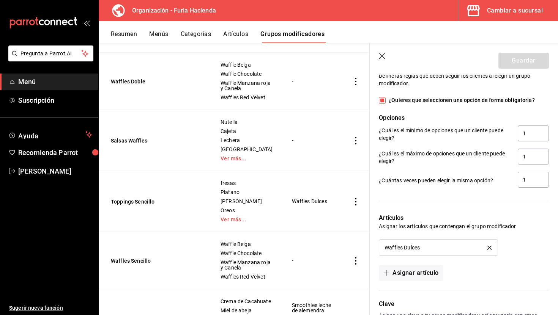
click at [384, 55] on icon "button" at bounding box center [383, 57] width 8 height 8
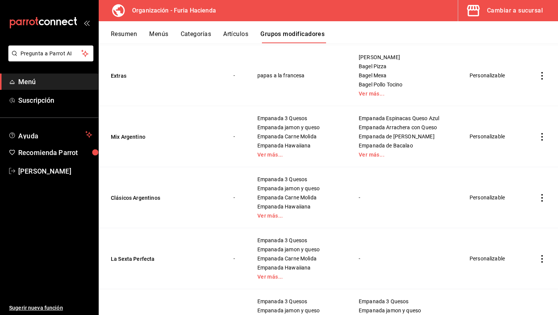
scroll to position [1333, 0]
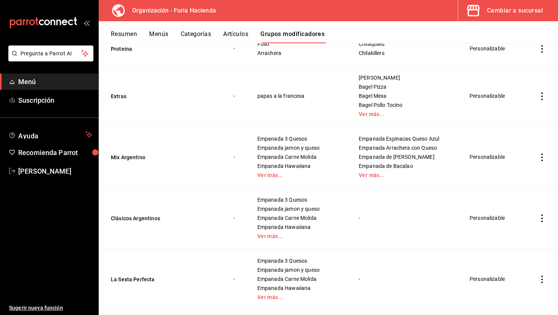
click at [124, 30] on button "Resumen" at bounding box center [124, 36] width 26 height 13
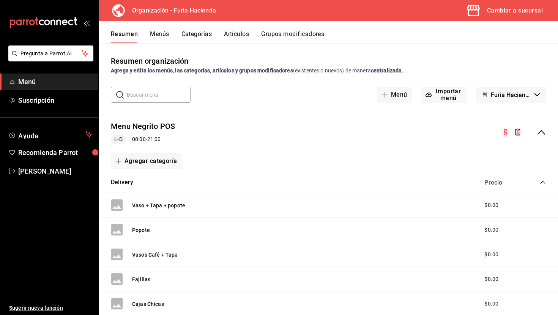
click at [541, 130] on icon "collapse-menu-row" at bounding box center [540, 132] width 9 height 9
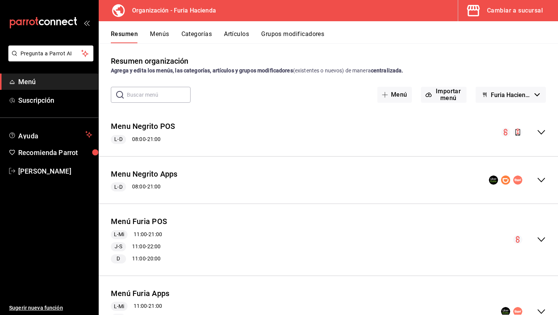
click at [541, 130] on icon "collapse-menu-row" at bounding box center [540, 132] width 9 height 9
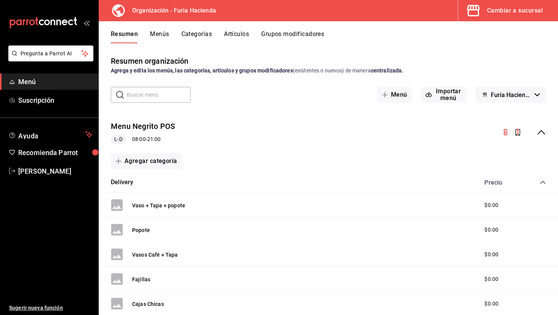
click at [541, 130] on icon "collapse-menu-row" at bounding box center [540, 132] width 9 height 9
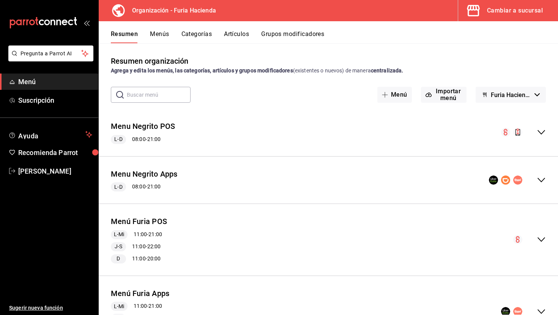
click at [156, 33] on button "Menús" at bounding box center [159, 36] width 19 height 13
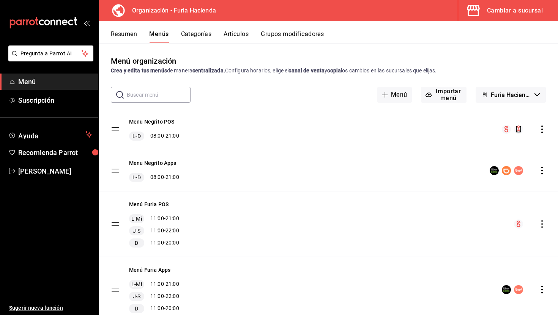
click at [542, 128] on icon "actions" at bounding box center [542, 130] width 8 height 8
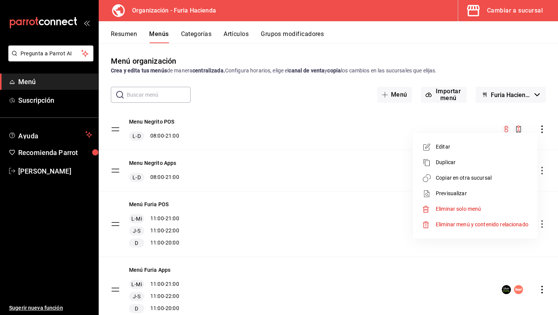
click at [456, 177] on span "Copiar en otra sucursal" at bounding box center [481, 178] width 93 height 8
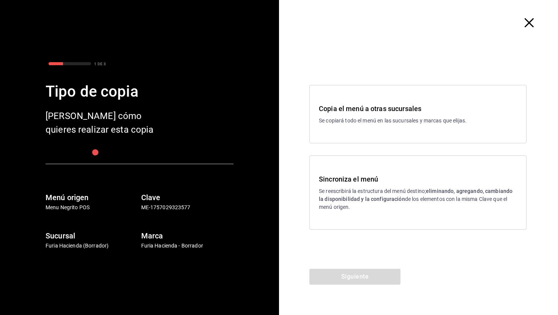
click at [374, 195] on p "Se reescribirá la estructura del menú destino; eliminando, agregando, cambiando…" at bounding box center [418, 199] width 198 height 24
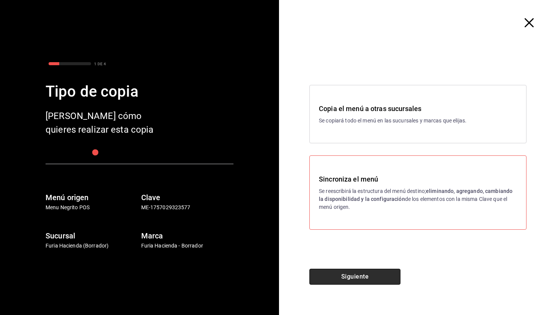
click at [362, 277] on button "Siguiente" at bounding box center [354, 277] width 91 height 16
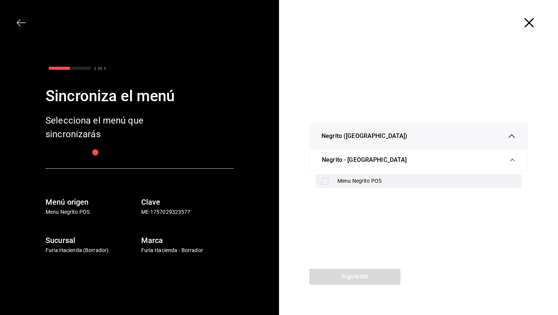
click at [347, 182] on div "Menu Negrito POS" at bounding box center [426, 181] width 178 height 8
checkbox input "true"
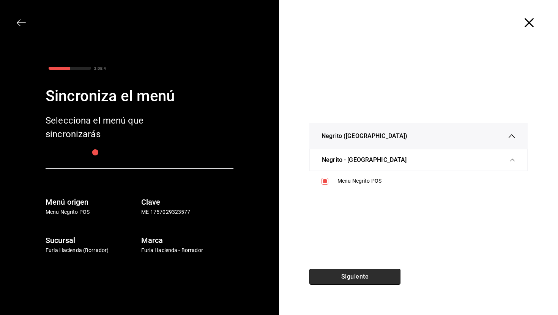
click at [365, 276] on button "Siguiente" at bounding box center [354, 277] width 91 height 16
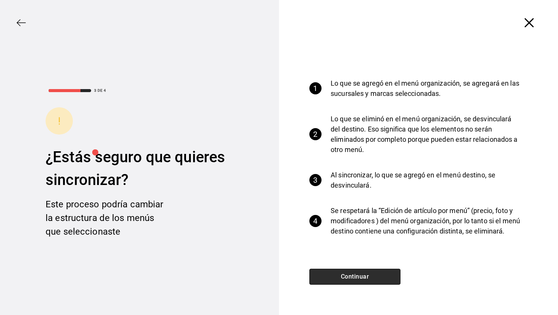
click at [365, 276] on button "Continuar" at bounding box center [354, 277] width 91 height 16
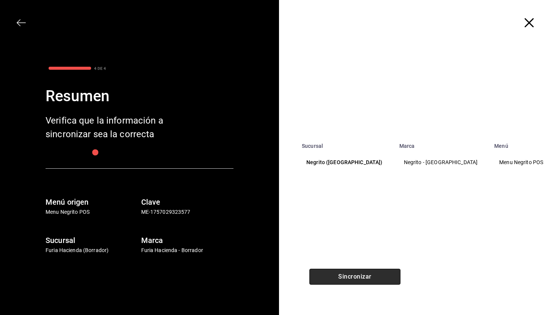
click at [365, 276] on button "Sincronizar" at bounding box center [354, 277] width 91 height 16
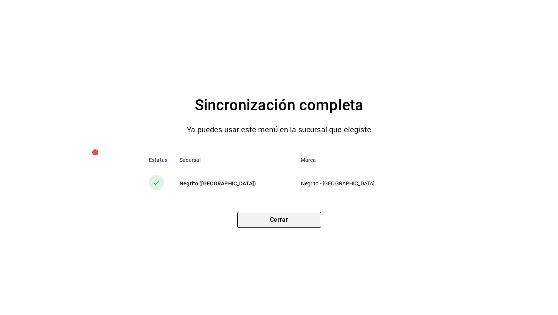
click at [286, 224] on button "Cerrar" at bounding box center [279, 220] width 84 height 16
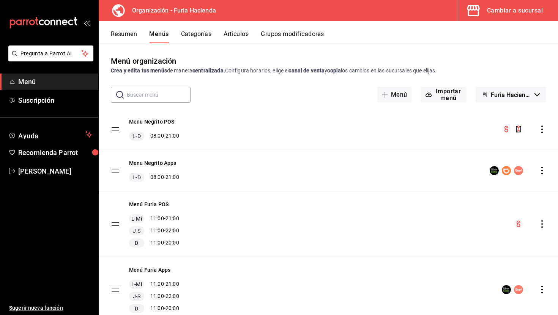
click at [543, 168] on icon "actions" at bounding box center [542, 171] width 8 height 8
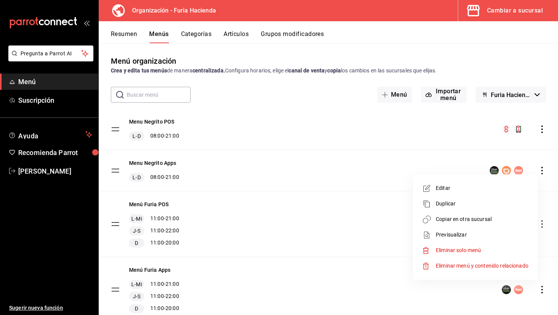
click at [464, 217] on span "Copiar en otra sucursal" at bounding box center [481, 219] width 93 height 8
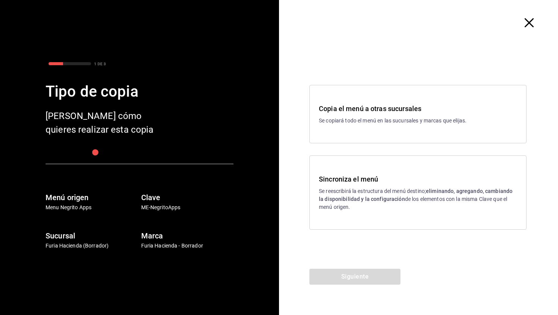
click at [372, 206] on p "Se reescribirá la estructura del menú destino; eliminando, agregando, cambiando…" at bounding box center [418, 199] width 198 height 24
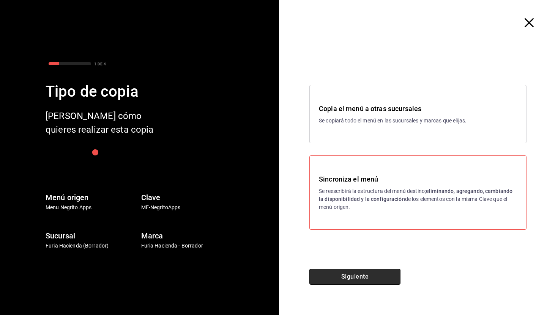
click at [367, 277] on button "Siguiente" at bounding box center [354, 277] width 91 height 16
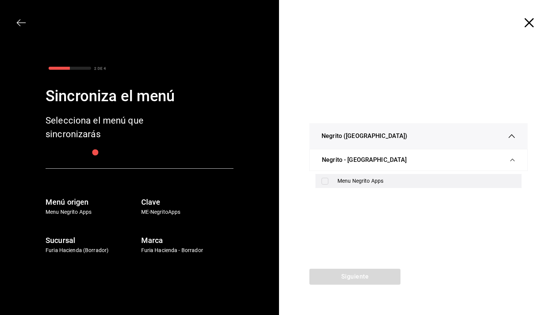
click at [345, 179] on div "Menu Negrito Apps" at bounding box center [426, 181] width 178 height 8
checkbox input "true"
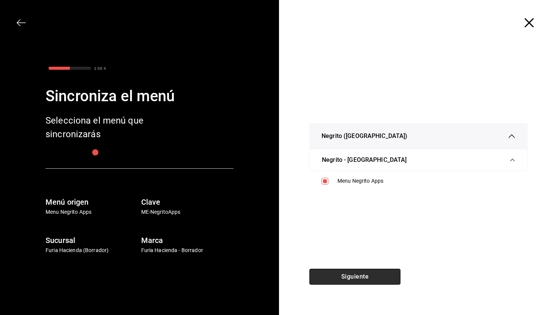
click at [361, 273] on button "Siguiente" at bounding box center [354, 277] width 91 height 16
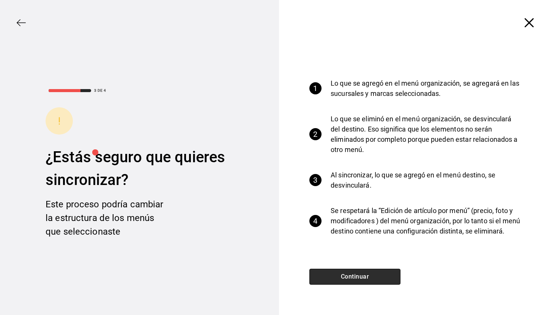
click at [361, 273] on button "Continuar" at bounding box center [354, 277] width 91 height 16
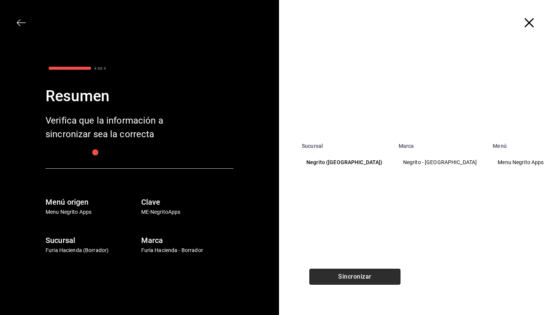
click at [363, 276] on button "Sincronizar" at bounding box center [354, 277] width 91 height 16
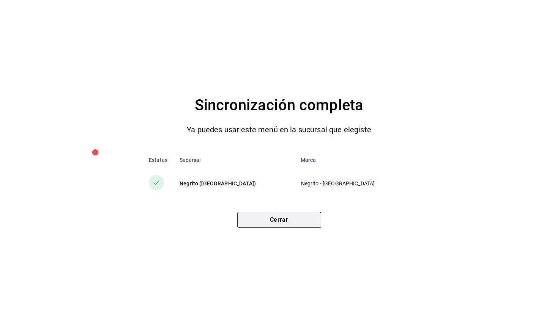
click at [270, 220] on button "Cerrar" at bounding box center [279, 220] width 84 height 16
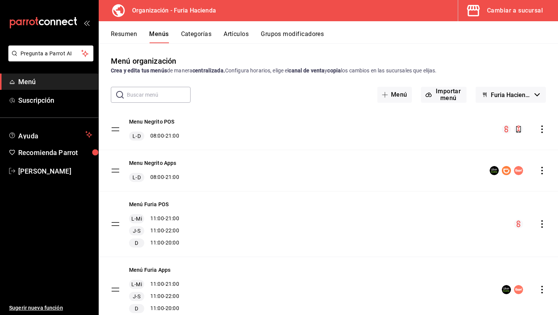
click at [58, 81] on span "Menú" at bounding box center [55, 82] width 74 height 10
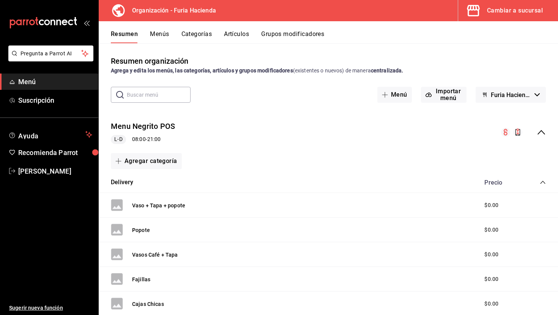
click at [57, 81] on span "Menú" at bounding box center [55, 82] width 74 height 10
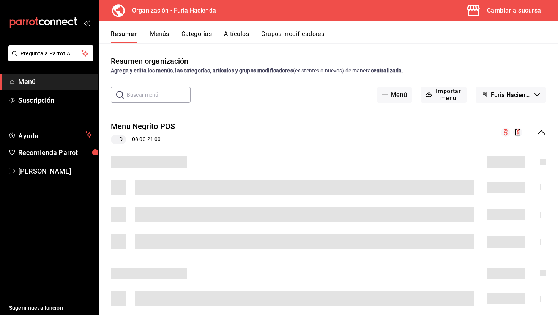
click at [497, 15] on div "Cambiar a sucursal" at bounding box center [515, 10] width 56 height 11
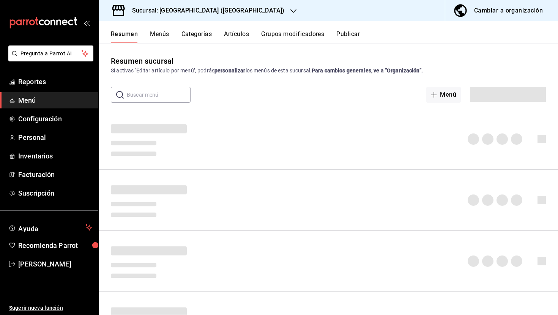
click at [161, 3] on div "Sucursal: [GEOGRAPHIC_DATA] ([GEOGRAPHIC_DATA])" at bounding box center [202, 10] width 195 height 21
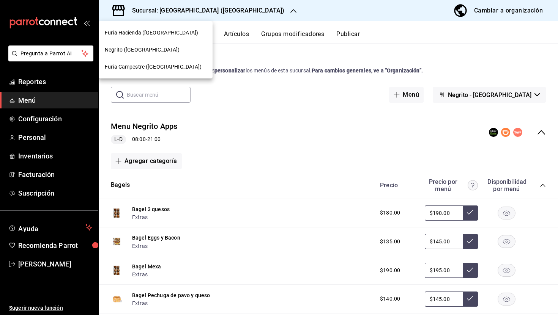
click at [129, 49] on span "Negrito ([GEOGRAPHIC_DATA])" at bounding box center [142, 50] width 75 height 8
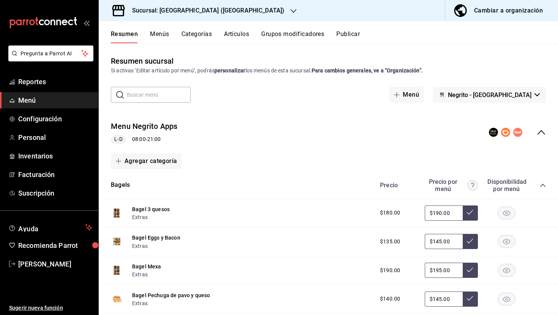
click at [543, 184] on icon "collapse-category-row" at bounding box center [542, 185] width 6 height 6
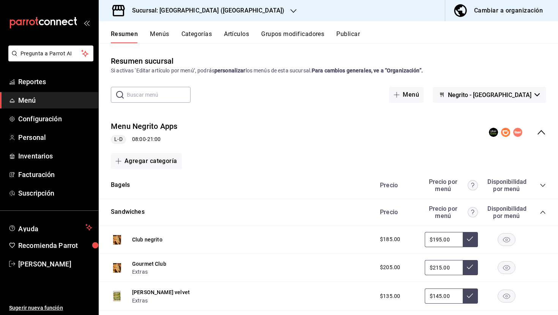
click at [541, 134] on icon "collapse-menu-row" at bounding box center [540, 132] width 9 height 9
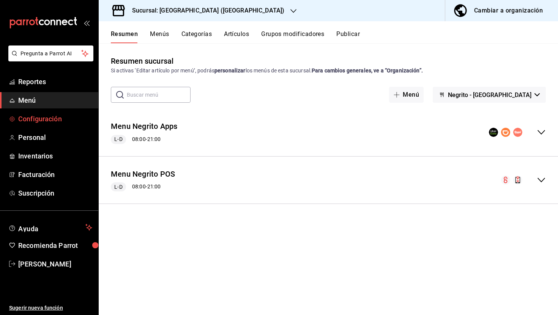
click at [47, 119] on span "Configuración" at bounding box center [55, 119] width 74 height 10
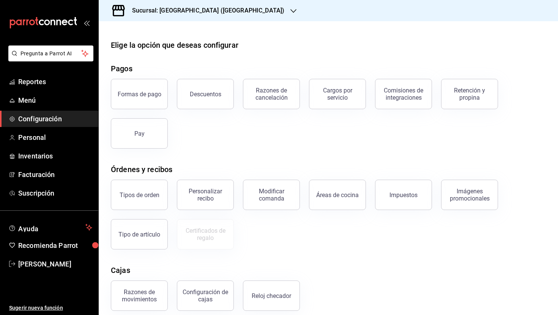
scroll to position [69, 0]
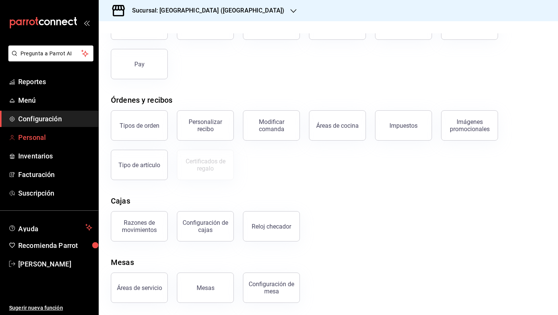
click at [39, 139] on span "Personal" at bounding box center [55, 137] width 74 height 10
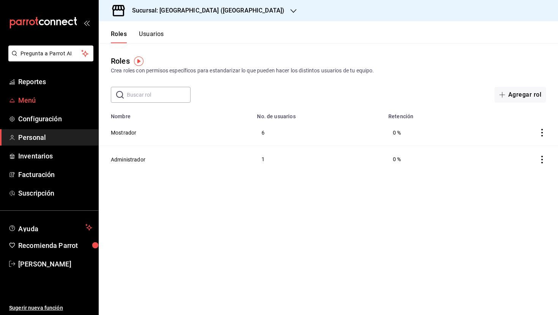
click at [36, 98] on span "Menú" at bounding box center [55, 100] width 74 height 10
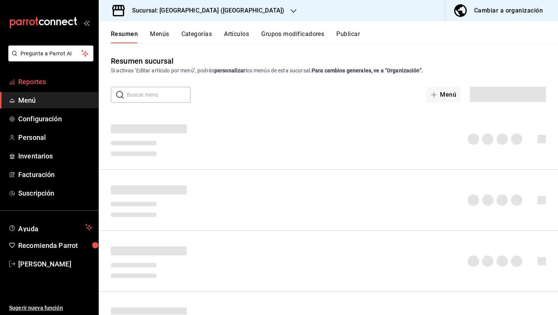
click at [34, 83] on span "Reportes" at bounding box center [55, 82] width 74 height 10
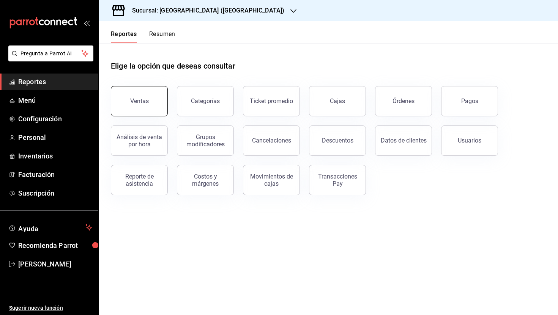
click at [137, 106] on button "Ventas" at bounding box center [139, 101] width 57 height 30
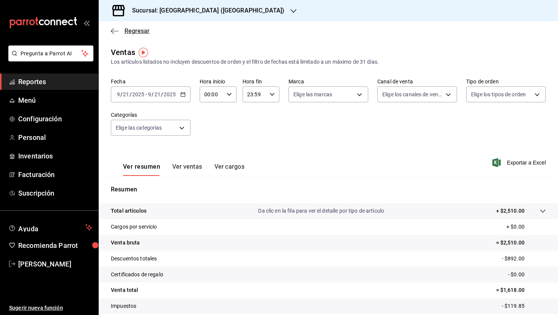
click at [138, 33] on span "Regresar" at bounding box center [136, 30] width 25 height 7
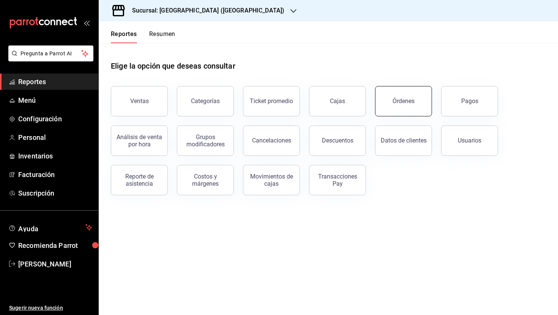
click at [410, 102] on div "Órdenes" at bounding box center [403, 100] width 22 height 7
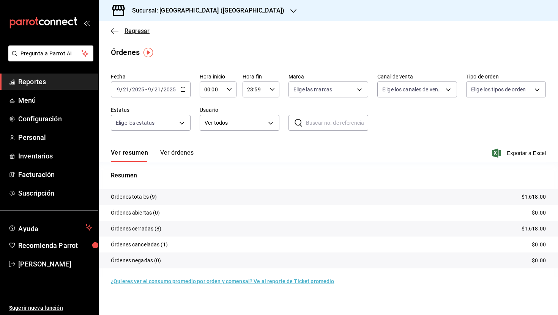
click at [132, 30] on span "Regresar" at bounding box center [136, 30] width 25 height 7
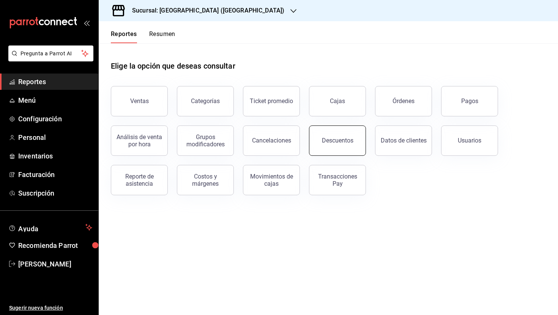
click at [338, 142] on div "Descuentos" at bounding box center [337, 140] width 31 height 7
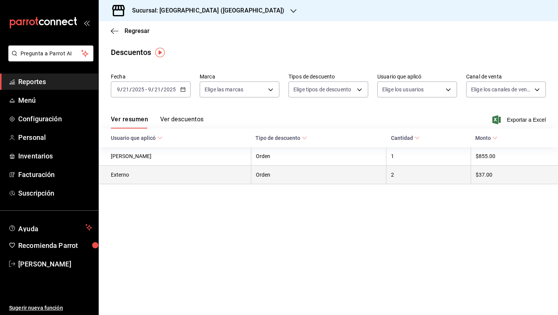
click at [395, 175] on th "2" at bounding box center [428, 175] width 85 height 19
click at [121, 177] on th "Externo" at bounding box center [175, 175] width 152 height 19
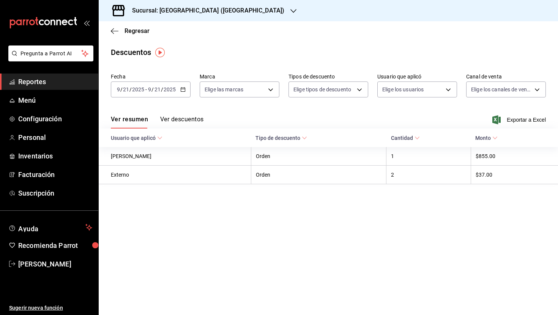
click at [190, 124] on button "Ver descuentos" at bounding box center [181, 122] width 43 height 13
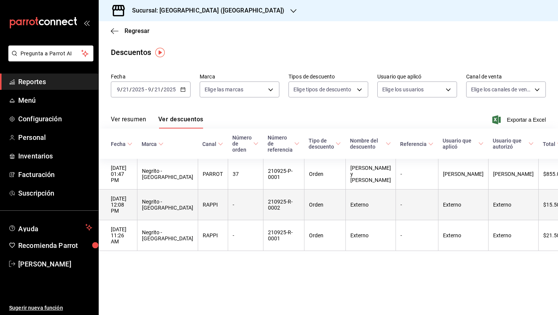
click at [312, 200] on th "Orden" at bounding box center [324, 205] width 41 height 31
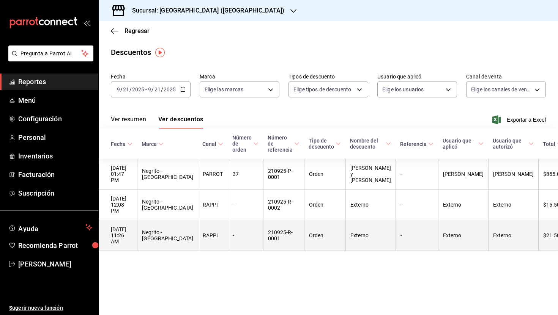
click at [323, 220] on th "Orden" at bounding box center [324, 235] width 41 height 31
click at [519, 220] on th "Externo" at bounding box center [513, 235] width 50 height 31
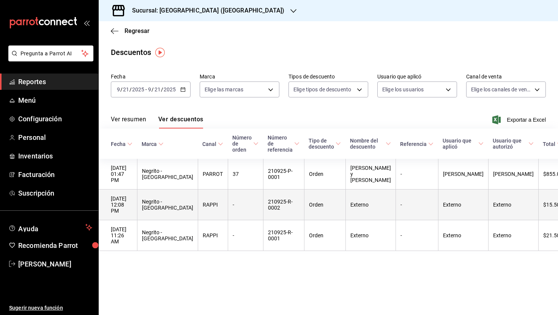
click at [508, 193] on th "Externo" at bounding box center [513, 205] width 50 height 31
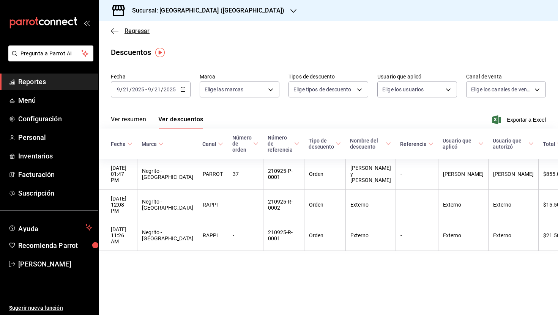
click at [130, 32] on span "Regresar" at bounding box center [136, 30] width 25 height 7
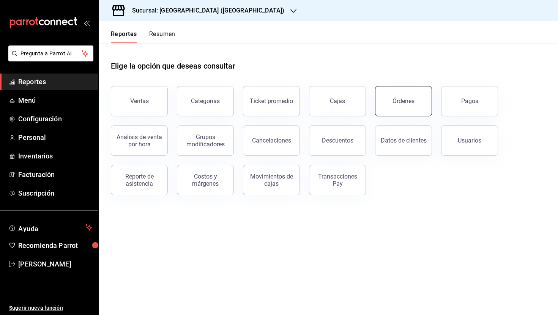
click at [409, 86] on div "Órdenes" at bounding box center [399, 96] width 66 height 39
click at [401, 98] on div "Órdenes" at bounding box center [403, 100] width 22 height 7
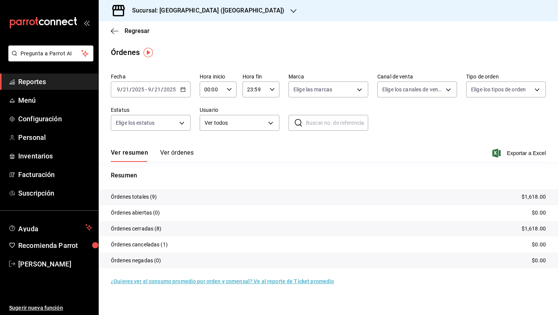
click at [179, 153] on button "Ver órdenes" at bounding box center [176, 155] width 33 height 13
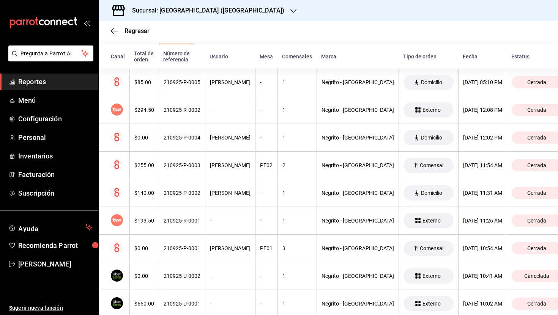
scroll to position [136, 0]
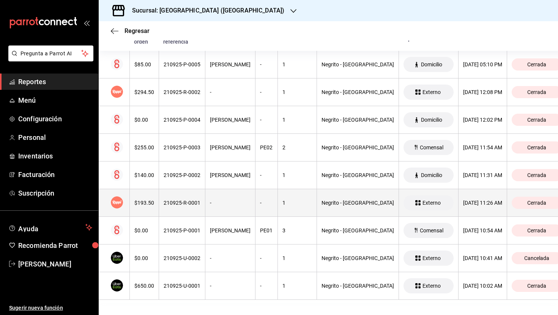
click at [184, 207] on th "210925-R-0001" at bounding box center [182, 203] width 46 height 28
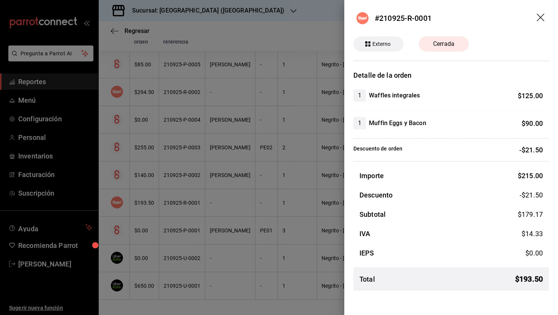
click at [541, 17] on icon "drag" at bounding box center [540, 18] width 9 height 9
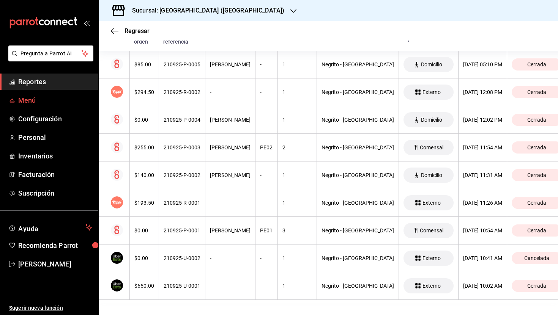
click at [38, 96] on span "Menú" at bounding box center [55, 100] width 74 height 10
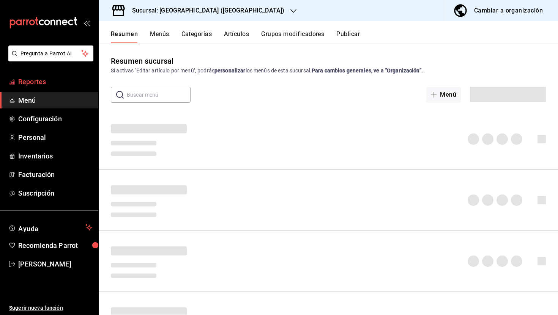
click at [44, 80] on span "Reportes" at bounding box center [55, 82] width 74 height 10
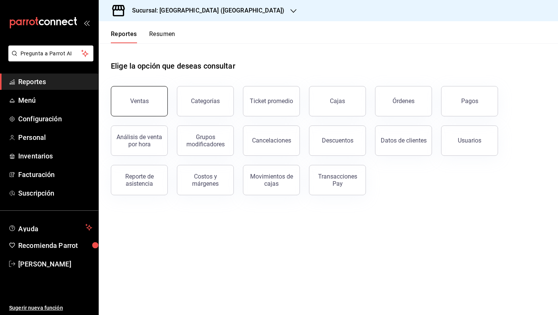
click at [149, 98] on button "Ventas" at bounding box center [139, 101] width 57 height 30
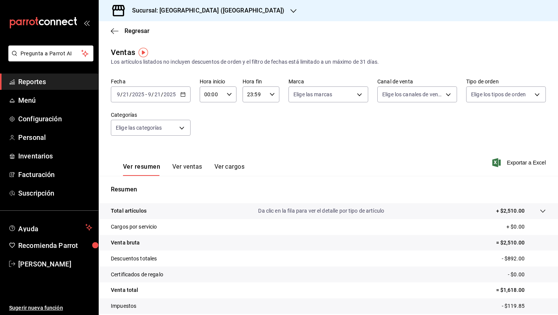
click at [40, 87] on link "Reportes" at bounding box center [49, 82] width 98 height 16
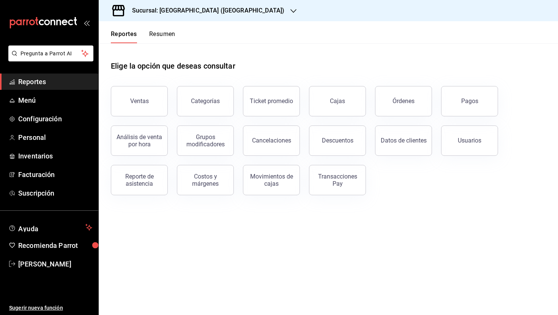
click at [283, 275] on main "Elige la opción que deseas consultar Ventas Categorías Ticket promedio Cajas Ór…" at bounding box center [328, 179] width 459 height 272
